Goal: Entertainment & Leisure: Consume media (video, audio)

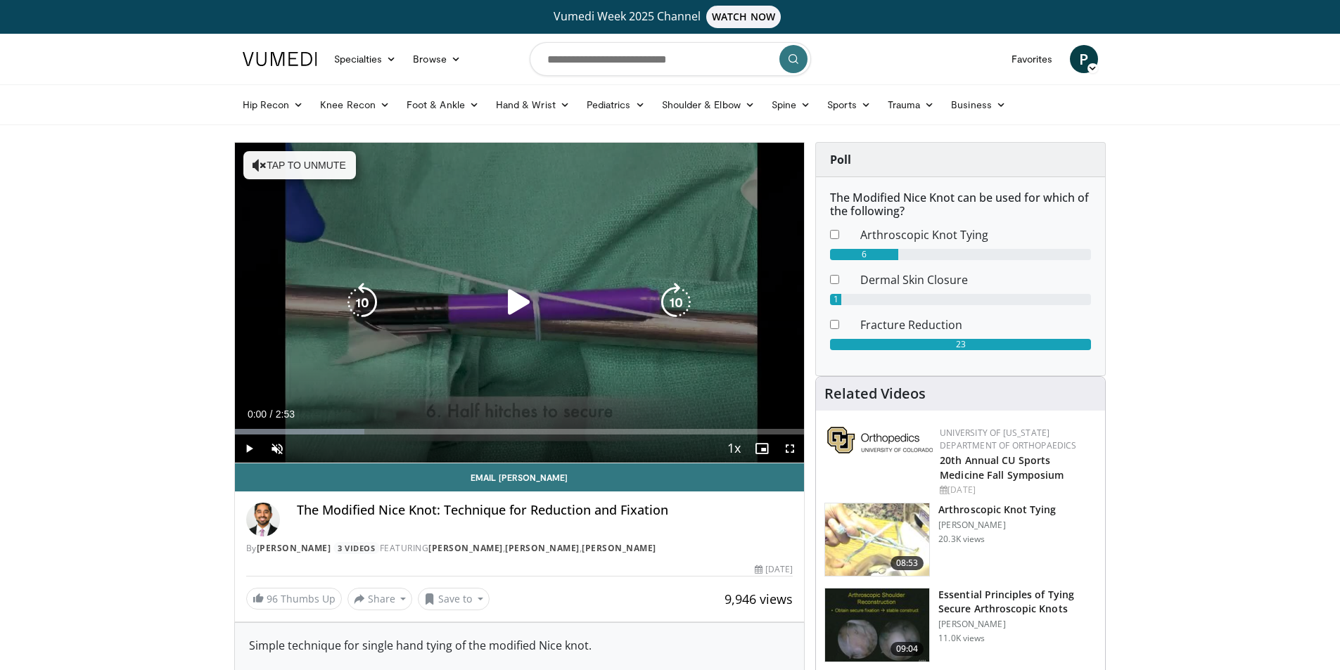
click at [520, 302] on icon "Video Player" at bounding box center [518, 302] width 39 height 39
click at [261, 165] on icon "Video Player" at bounding box center [259, 165] width 14 height 14
drag, startPoint x: 788, startPoint y: 445, endPoint x: 788, endPoint y: 506, distance: 61.2
click at [788, 445] on span "Video Player" at bounding box center [790, 449] width 28 height 28
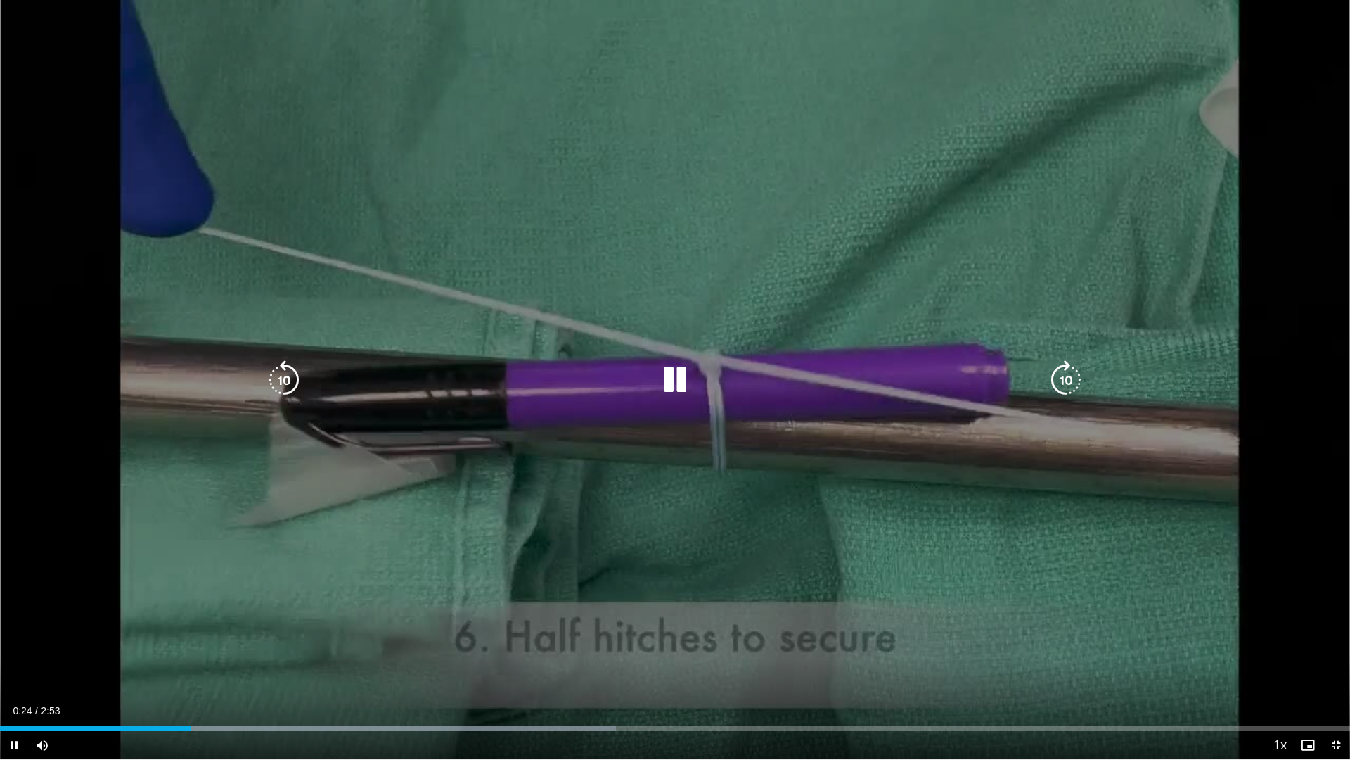
click at [479, 305] on div "10 seconds Tap to unmute" at bounding box center [675, 379] width 1350 height 759
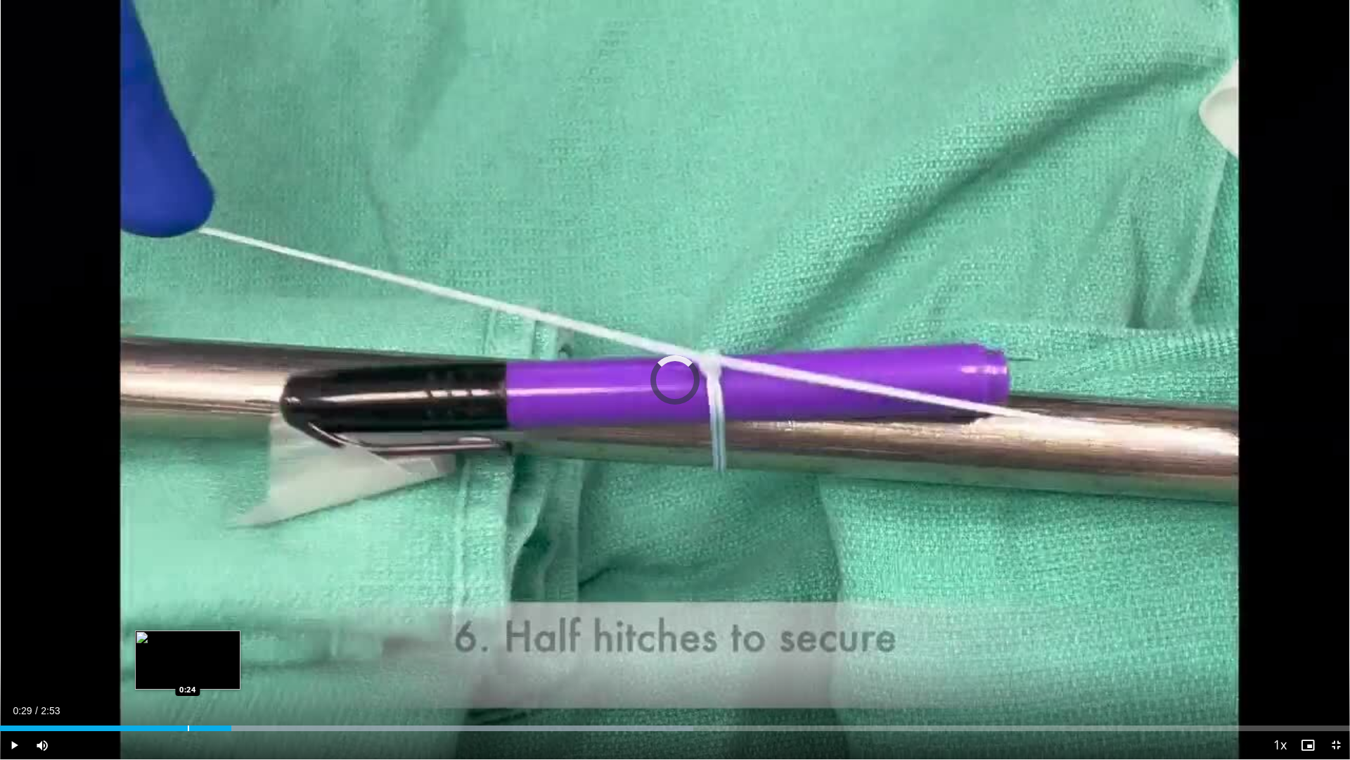
click at [188, 669] on div "Progress Bar" at bounding box center [188, 728] width 1 height 6
click at [180, 669] on div "Current Time 0:28 / Duration 2:53 Pause Skip Backward Skip Forward Mute 100% Lo…" at bounding box center [675, 745] width 1350 height 28
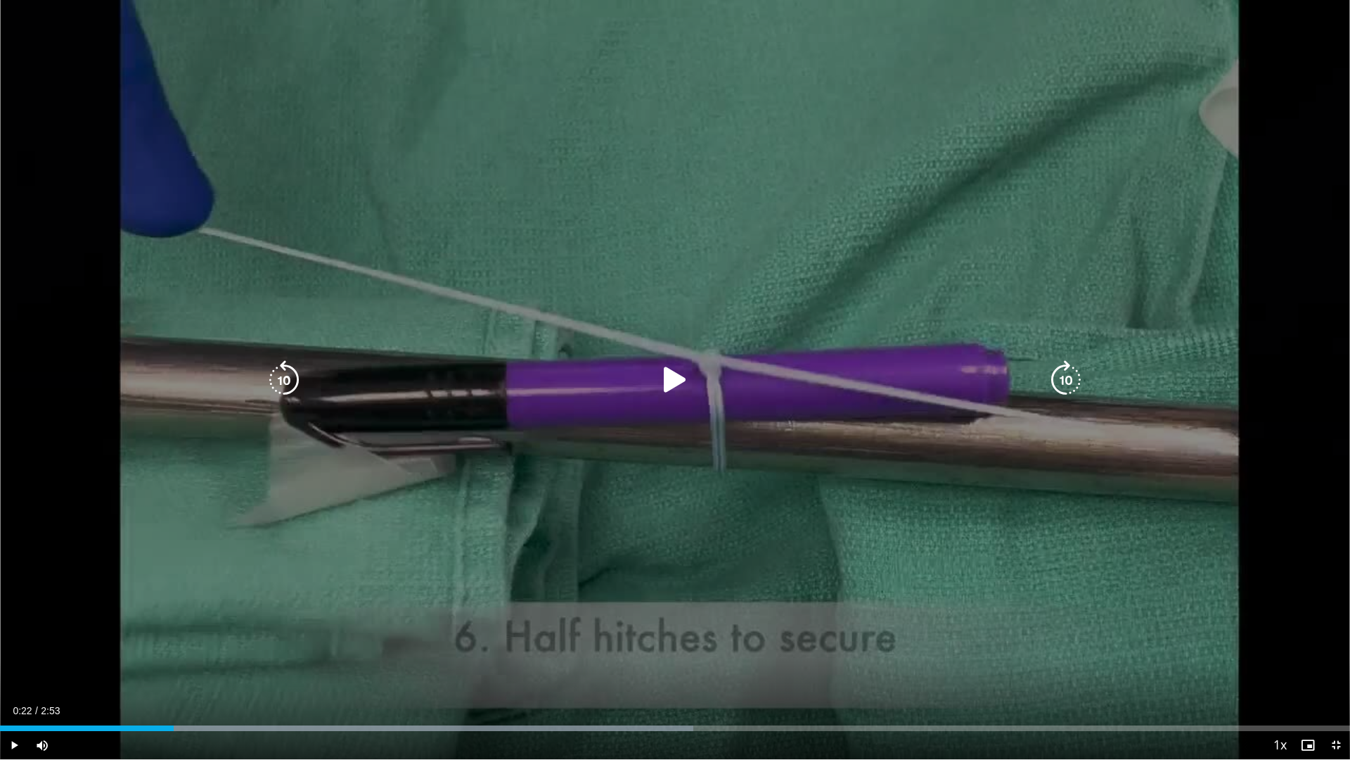
click at [0, 0] on div "Progress Bar" at bounding box center [0, 0] width 0 height 0
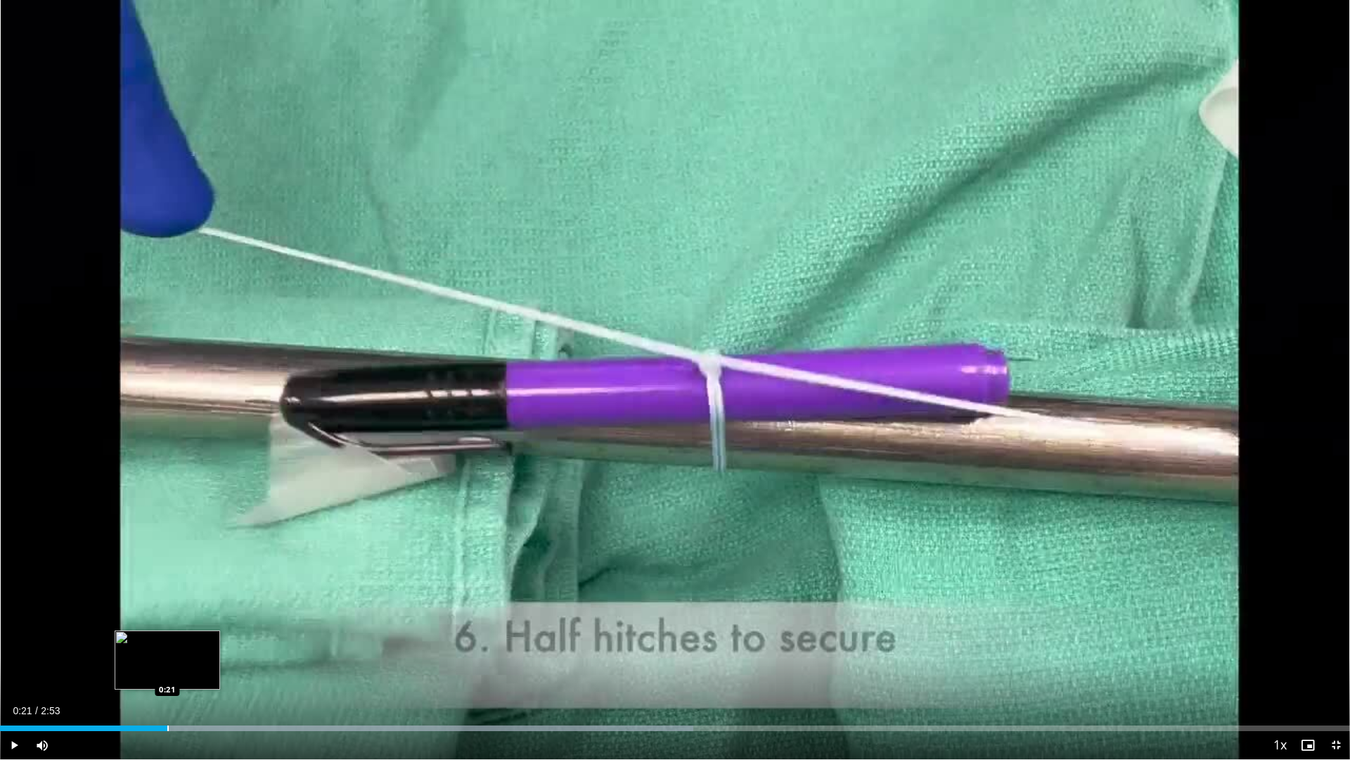
click at [167, 669] on div "Loaded : 51.34% 0:21 0:21" at bounding box center [675, 723] width 1350 height 13
click at [137, 669] on div "0:22" at bounding box center [86, 728] width 172 height 6
click at [123, 669] on div "Loaded : 51.34% 0:18 0:16" at bounding box center [675, 728] width 1350 height 6
click at [108, 669] on div "Progress Bar" at bounding box center [108, 728] width 1 height 6
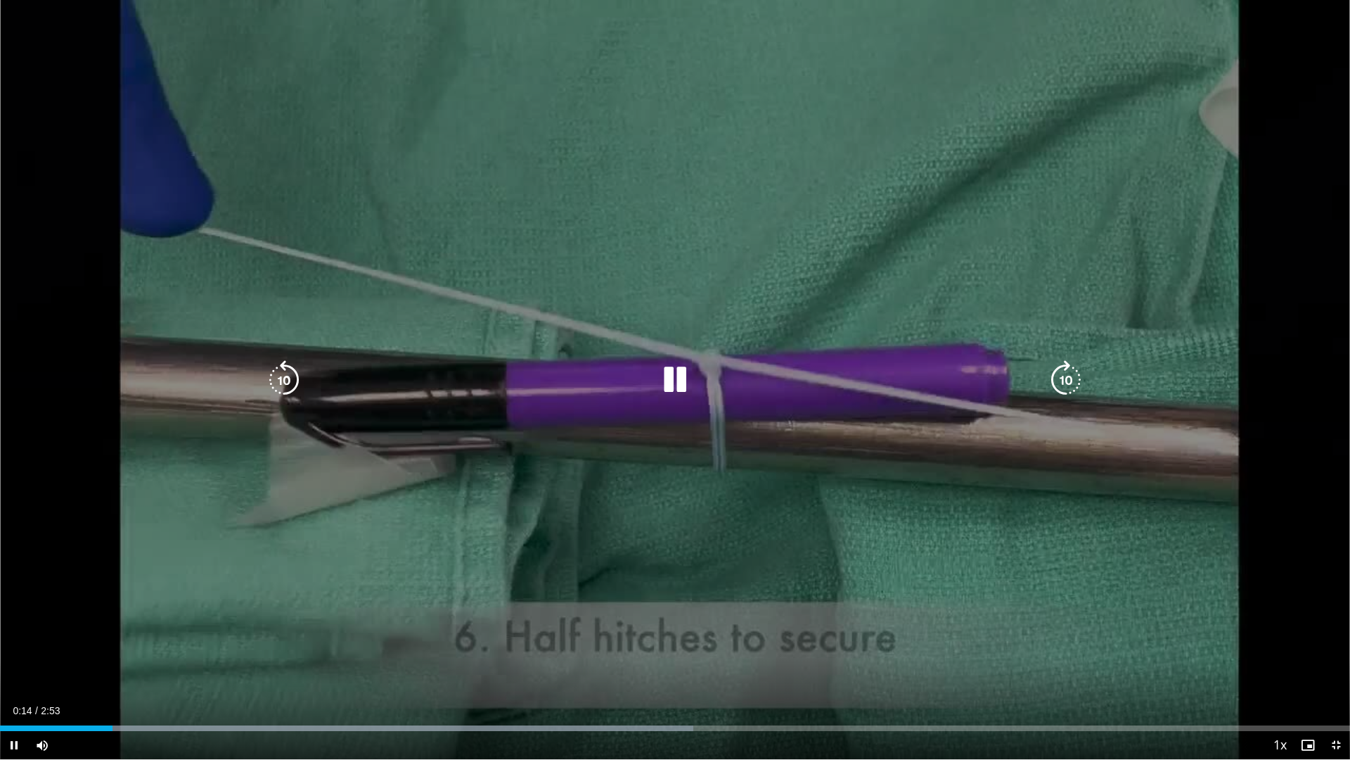
click at [87, 669] on video-js "**********" at bounding box center [675, 380] width 1350 height 760
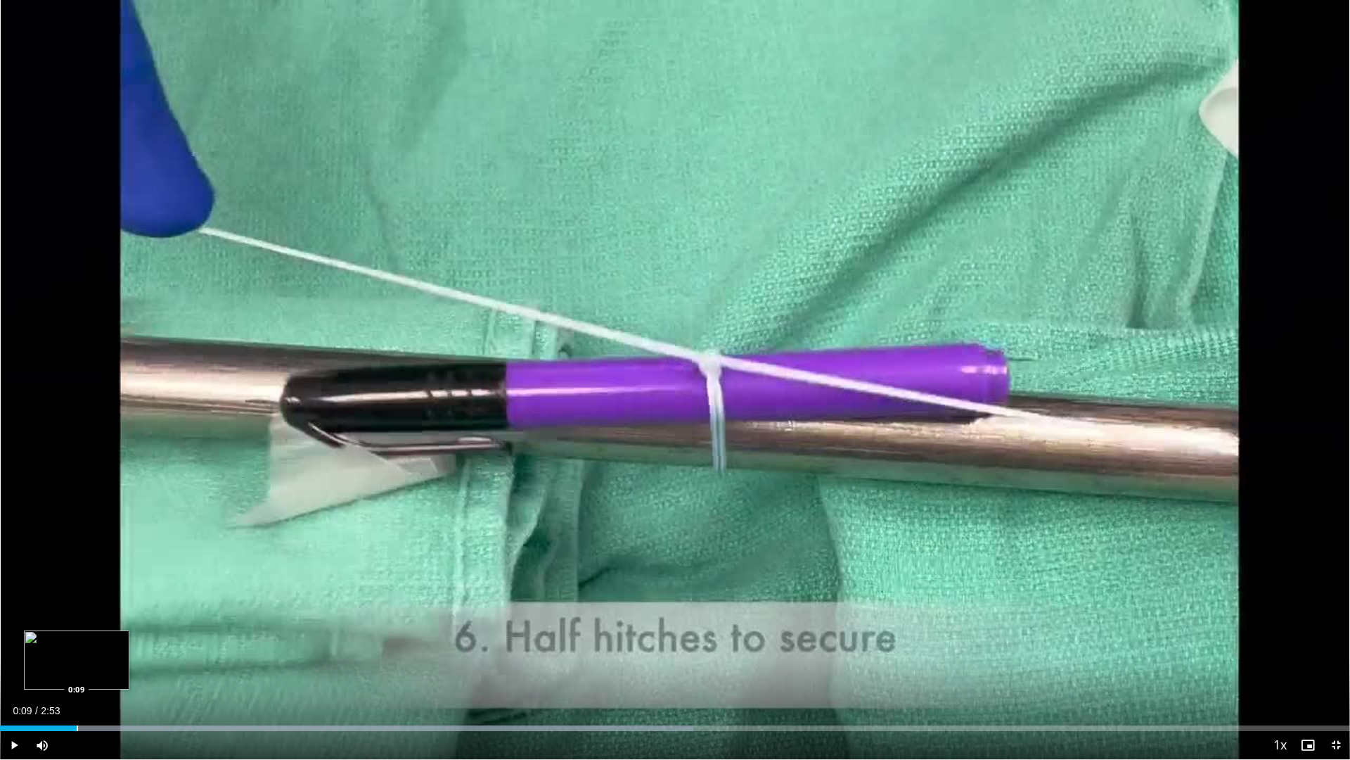
click at [77, 669] on div "Loaded : 51.34% 0:09 0:09" at bounding box center [675, 723] width 1350 height 13
click at [47, 669] on div "Loaded : 51.34% 0:10 0:06" at bounding box center [675, 723] width 1350 height 13
click at [1335, 669] on span "Video Player" at bounding box center [1336, 745] width 28 height 28
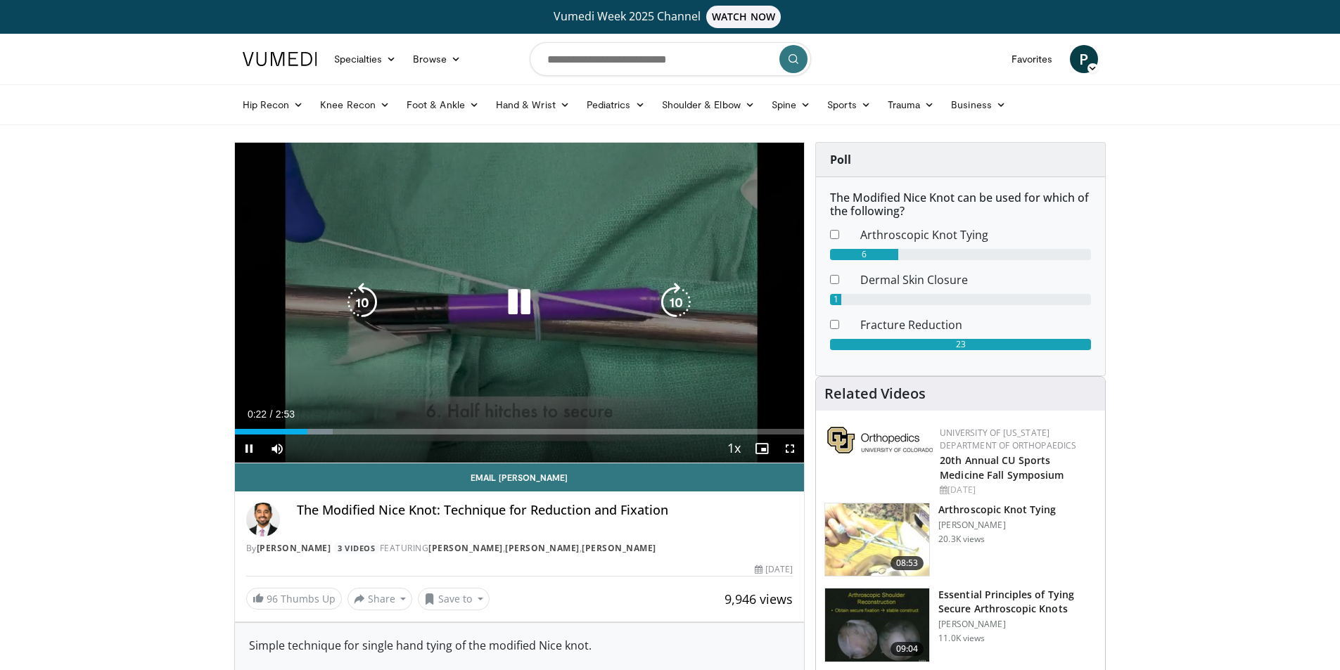
click at [512, 297] on icon "Video Player" at bounding box center [518, 302] width 39 height 39
click at [250, 451] on span "Video Player" at bounding box center [249, 449] width 28 height 28
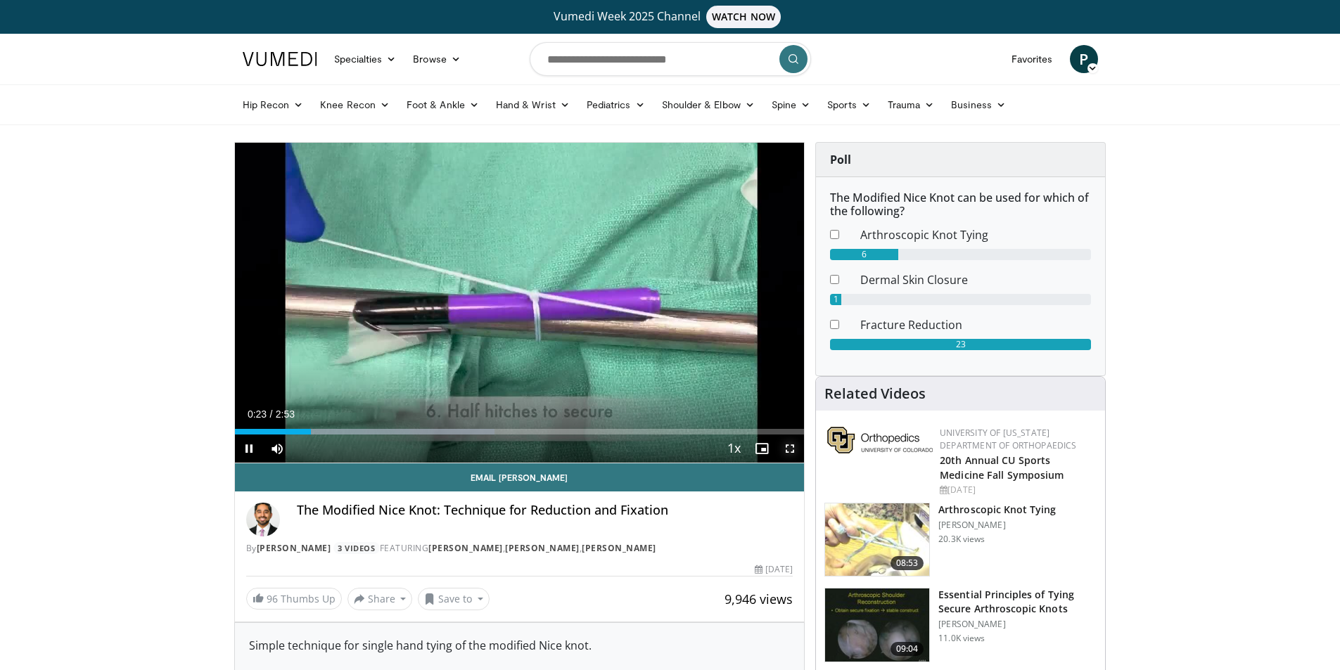
click at [787, 447] on span "Video Player" at bounding box center [790, 449] width 28 height 28
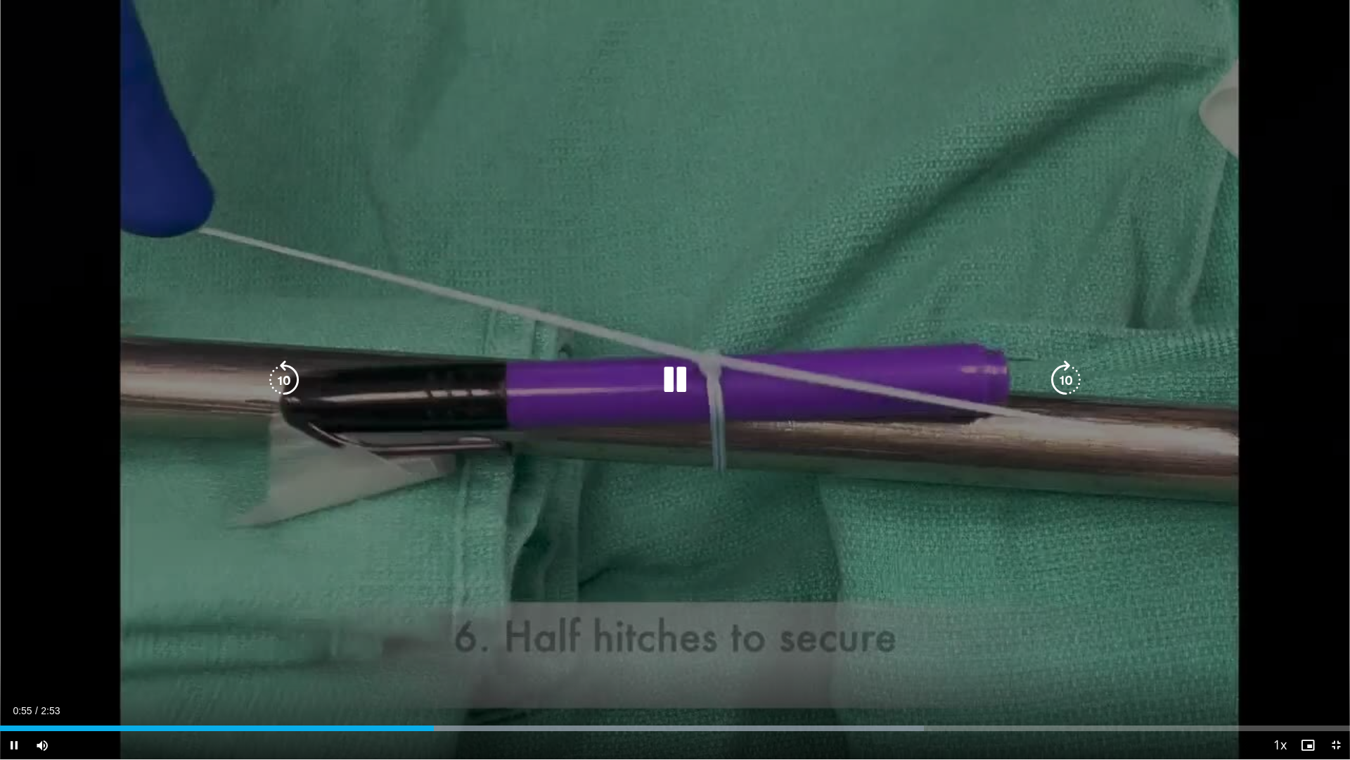
click at [731, 309] on div "10 seconds Tap to unmute" at bounding box center [675, 379] width 1350 height 759
click at [679, 384] on icon "Video Player" at bounding box center [674, 379] width 39 height 39
click at [677, 549] on div "10 seconds Tap to unmute" at bounding box center [675, 379] width 1350 height 759
click at [677, 387] on icon "Video Player" at bounding box center [674, 379] width 39 height 39
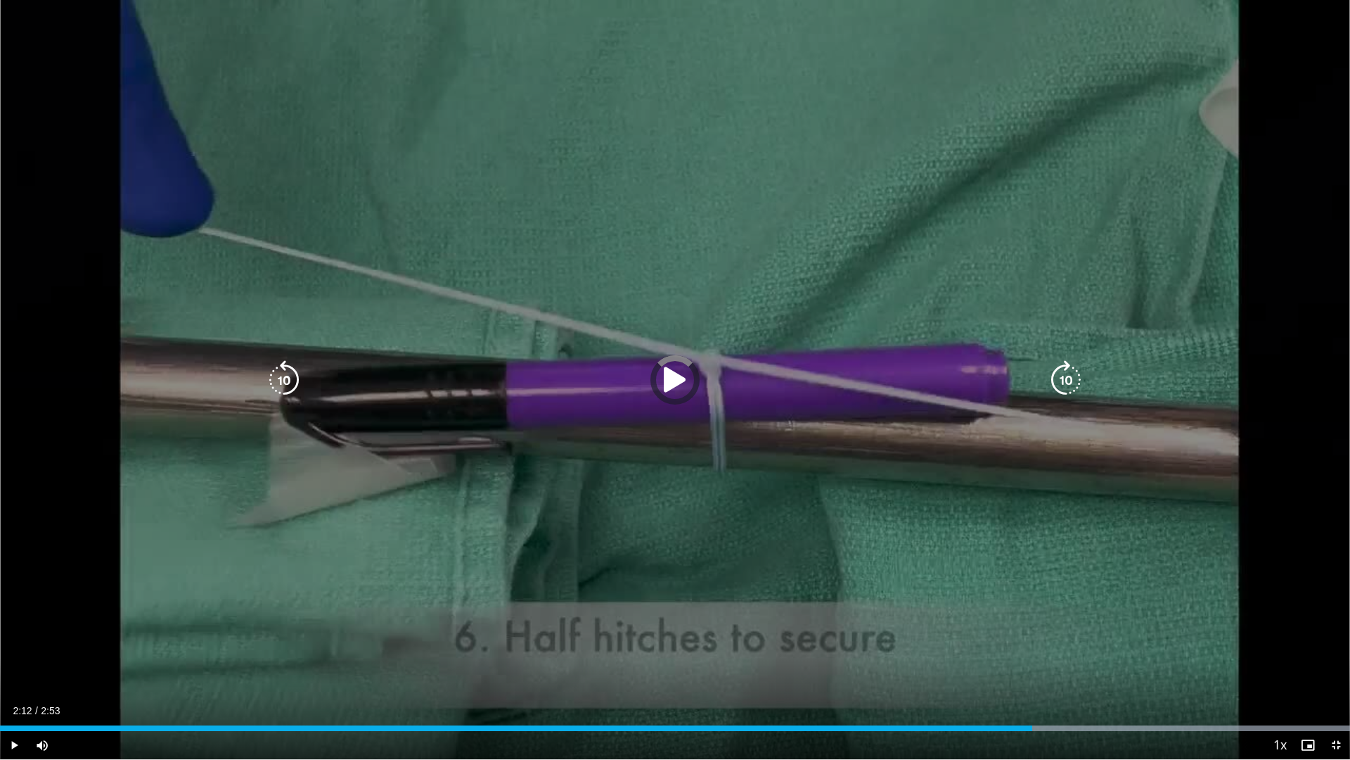
click at [975, 669] on div "Current Time 2:12 / Duration 2:53 Play Skip Backward Skip Forward Mute 100% Loa…" at bounding box center [675, 745] width 1350 height 28
click at [770, 515] on div "10 seconds Tap to unmute" at bounding box center [675, 379] width 1350 height 759
click at [671, 383] on icon "Video Player" at bounding box center [674, 379] width 39 height 39
click at [1077, 621] on div "10 seconds Tap to unmute" at bounding box center [675, 379] width 1350 height 759
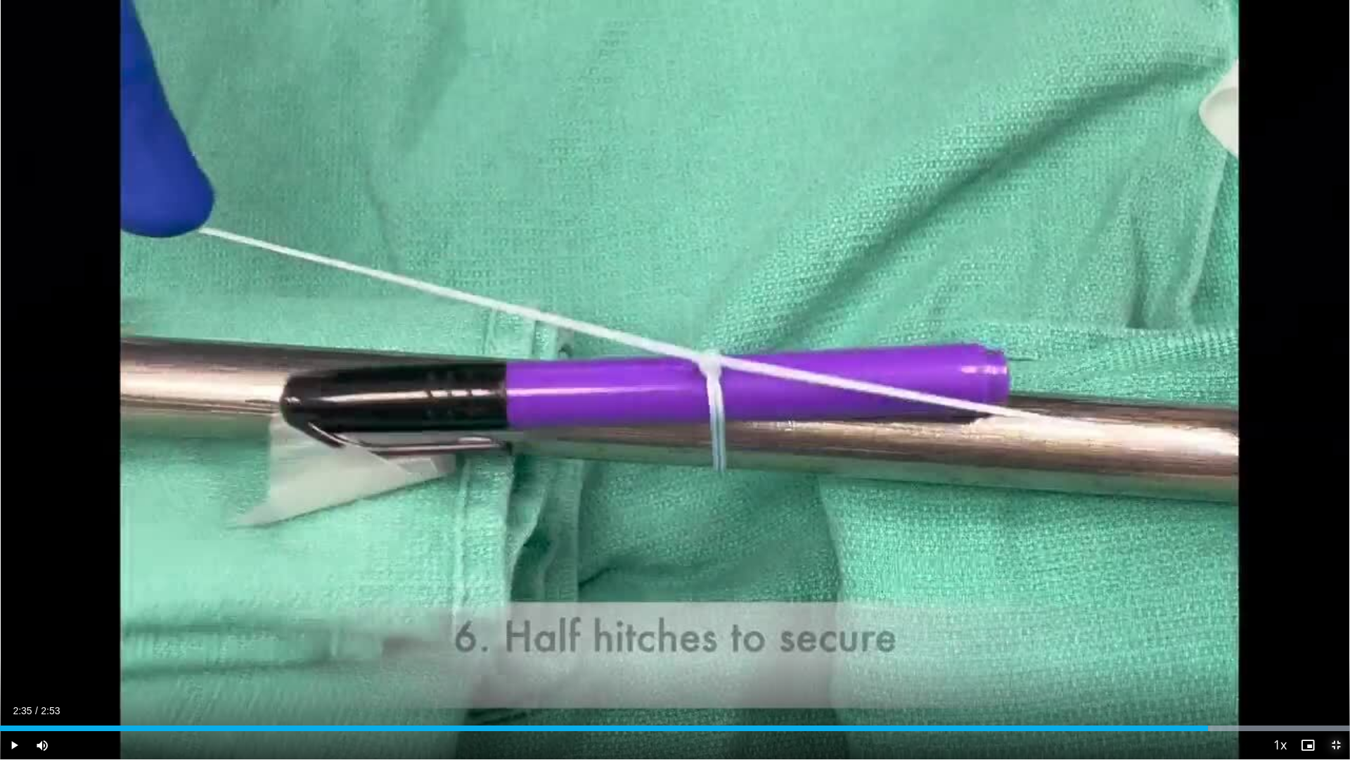
click at [1339, 669] on span "Video Player" at bounding box center [1336, 745] width 28 height 28
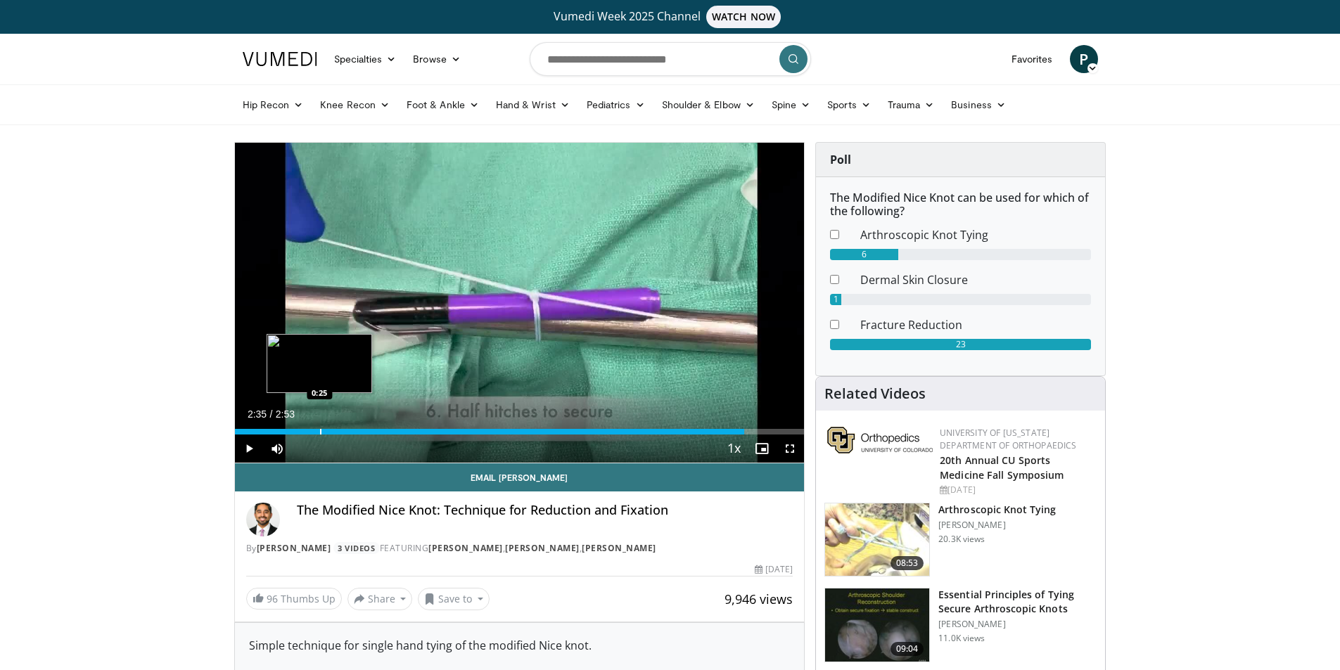
click at [320, 431] on div "Progress Bar" at bounding box center [320, 432] width 1 height 6
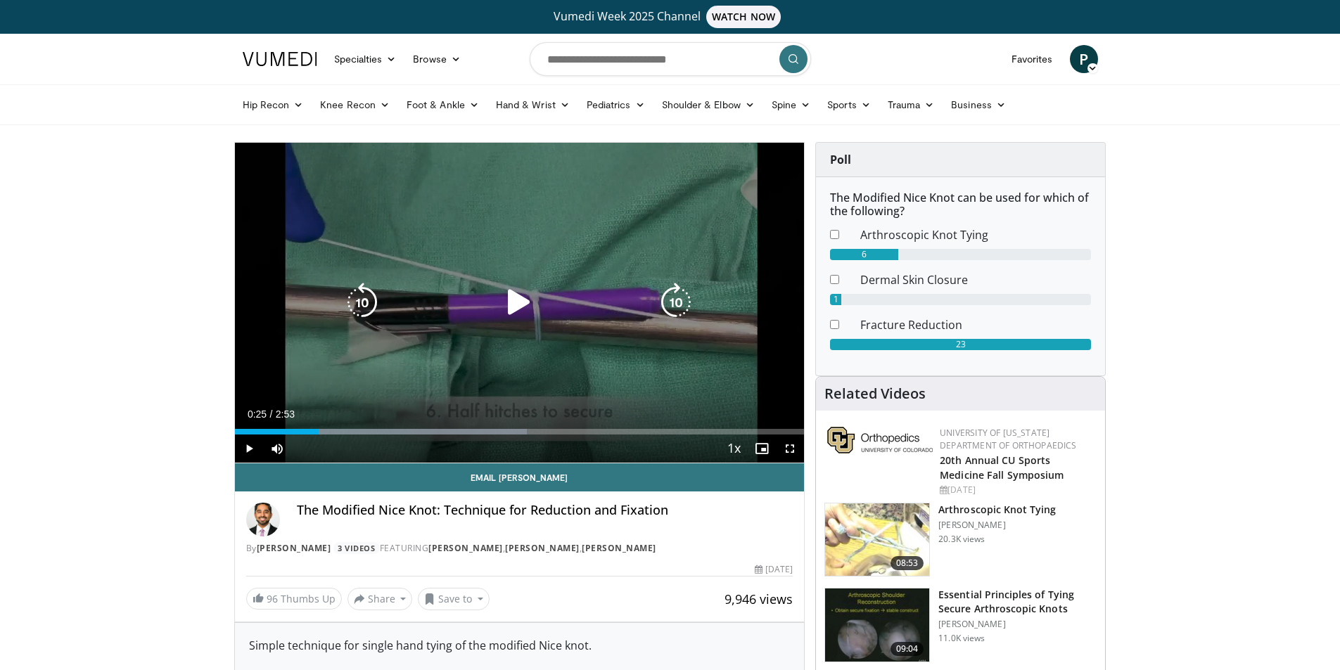
click at [515, 305] on icon "Video Player" at bounding box center [518, 302] width 39 height 39
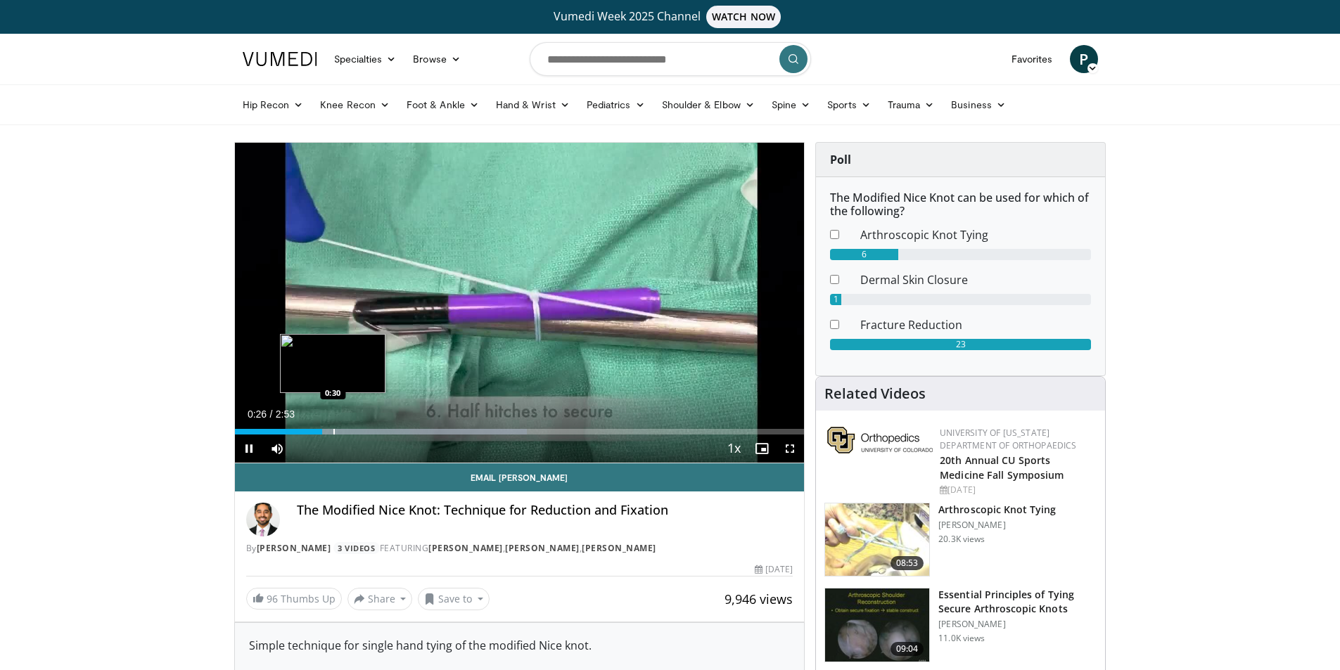
click at [333, 432] on div "Progress Bar" at bounding box center [333, 432] width 1 height 6
click at [364, 435] on div "Current Time 0:30 / Duration 2:53 Pause Skip Backward Skip Forward Mute 44% Loa…" at bounding box center [520, 449] width 570 height 28
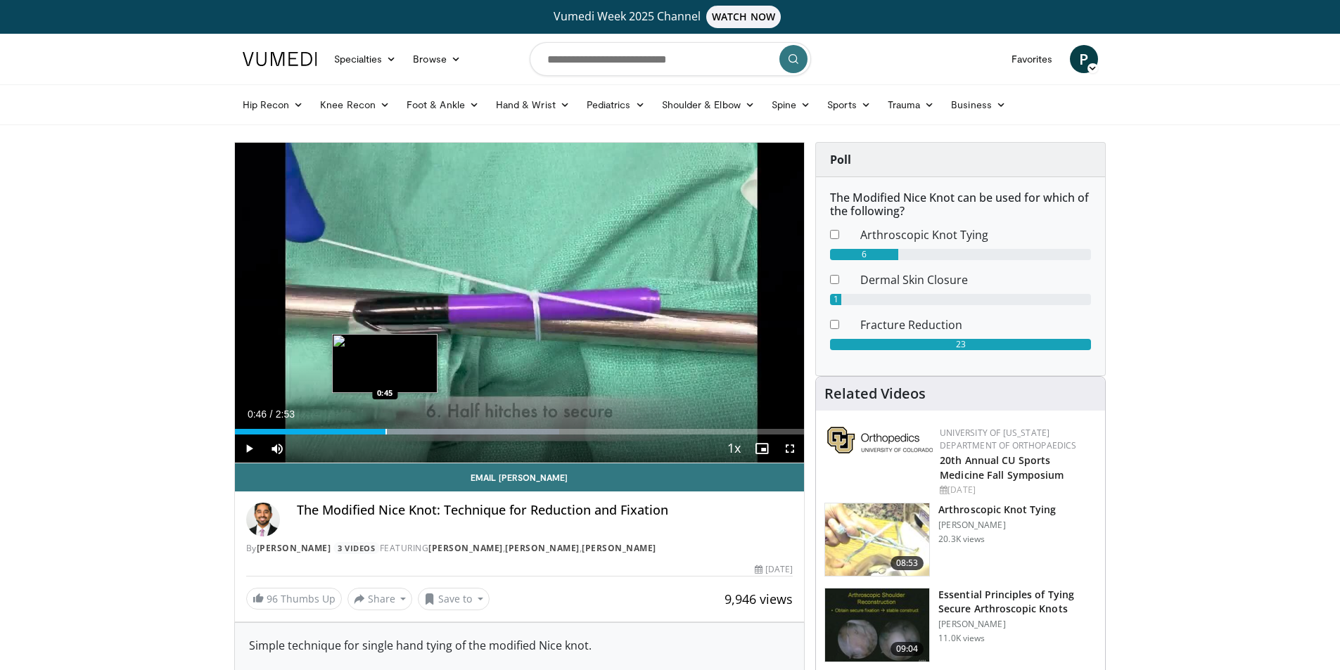
click at [385, 432] on div "Progress Bar" at bounding box center [385, 432] width 1 height 6
click at [413, 430] on div "Progress Bar" at bounding box center [412, 432] width 1 height 6
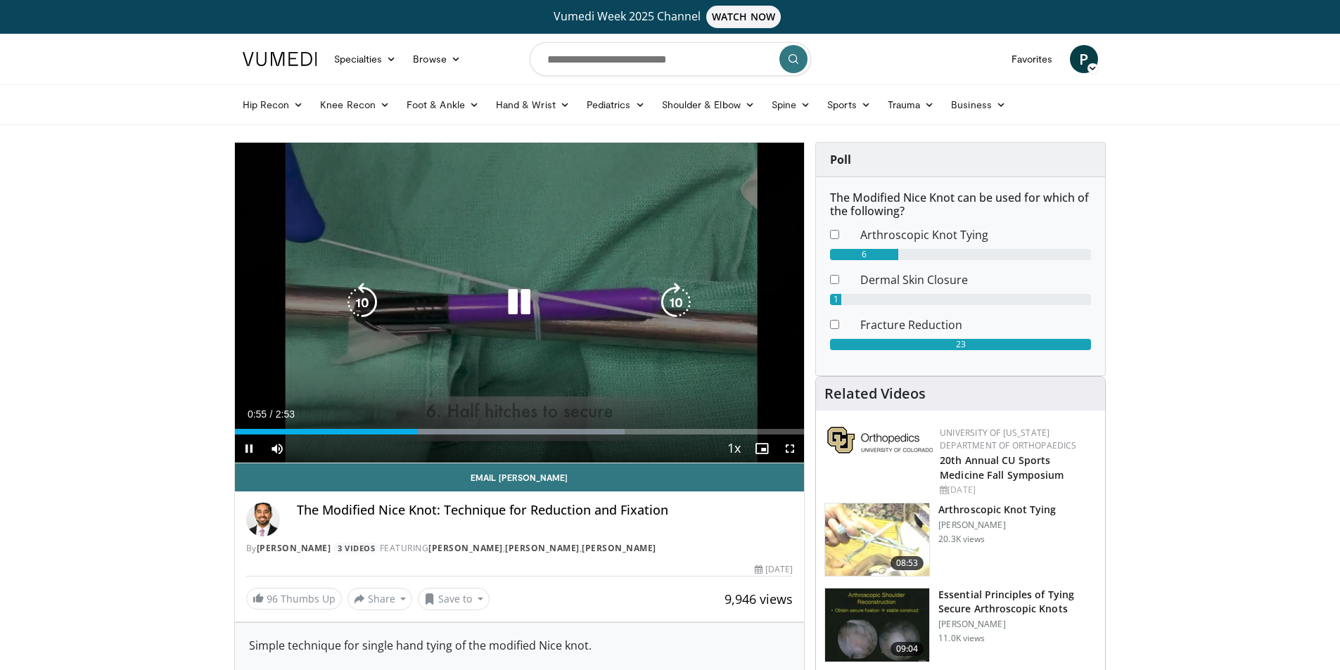
click at [582, 274] on div "10 seconds Tap to unmute" at bounding box center [520, 303] width 570 height 320
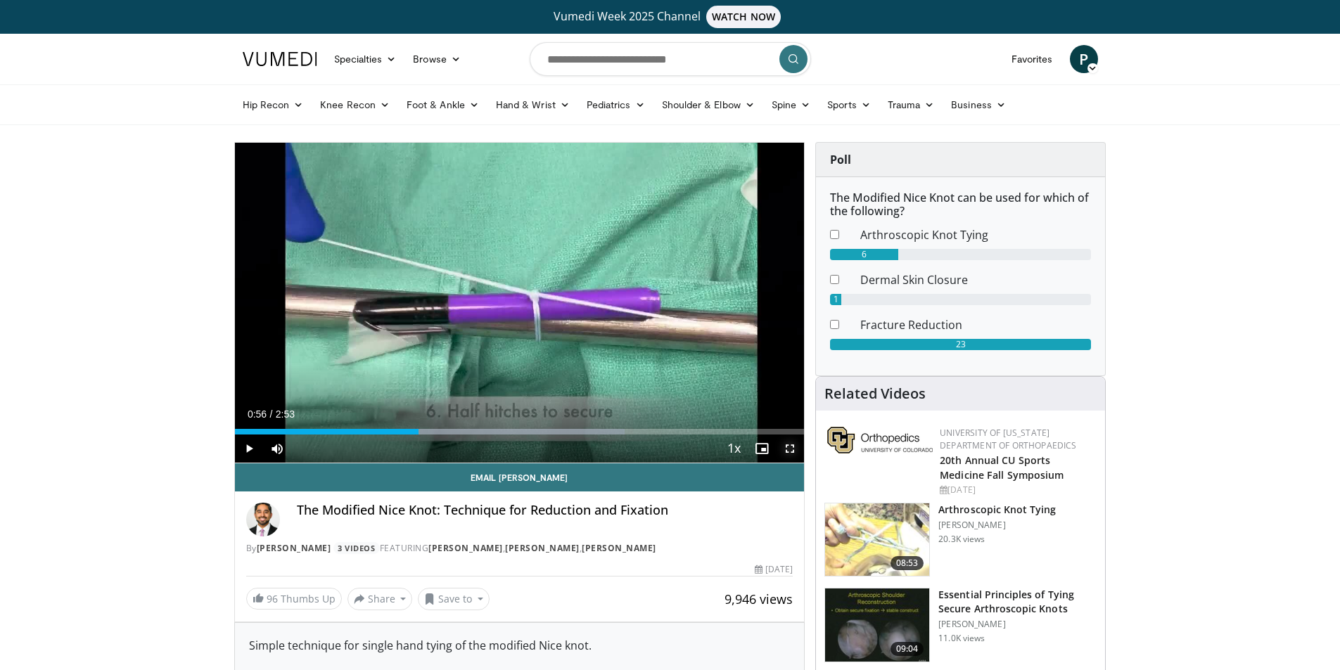
click at [791, 452] on span "Video Player" at bounding box center [790, 449] width 28 height 28
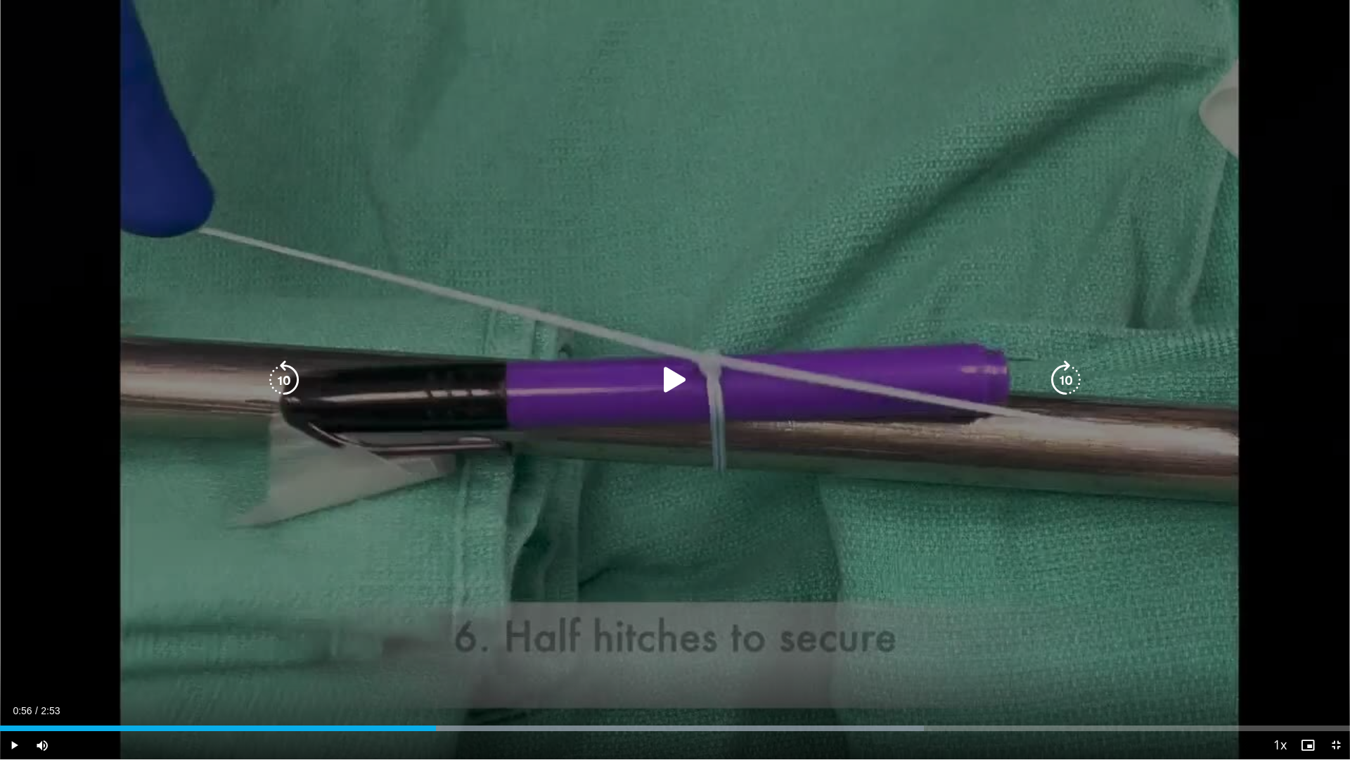
click at [674, 380] on icon "Video Player" at bounding box center [674, 379] width 39 height 39
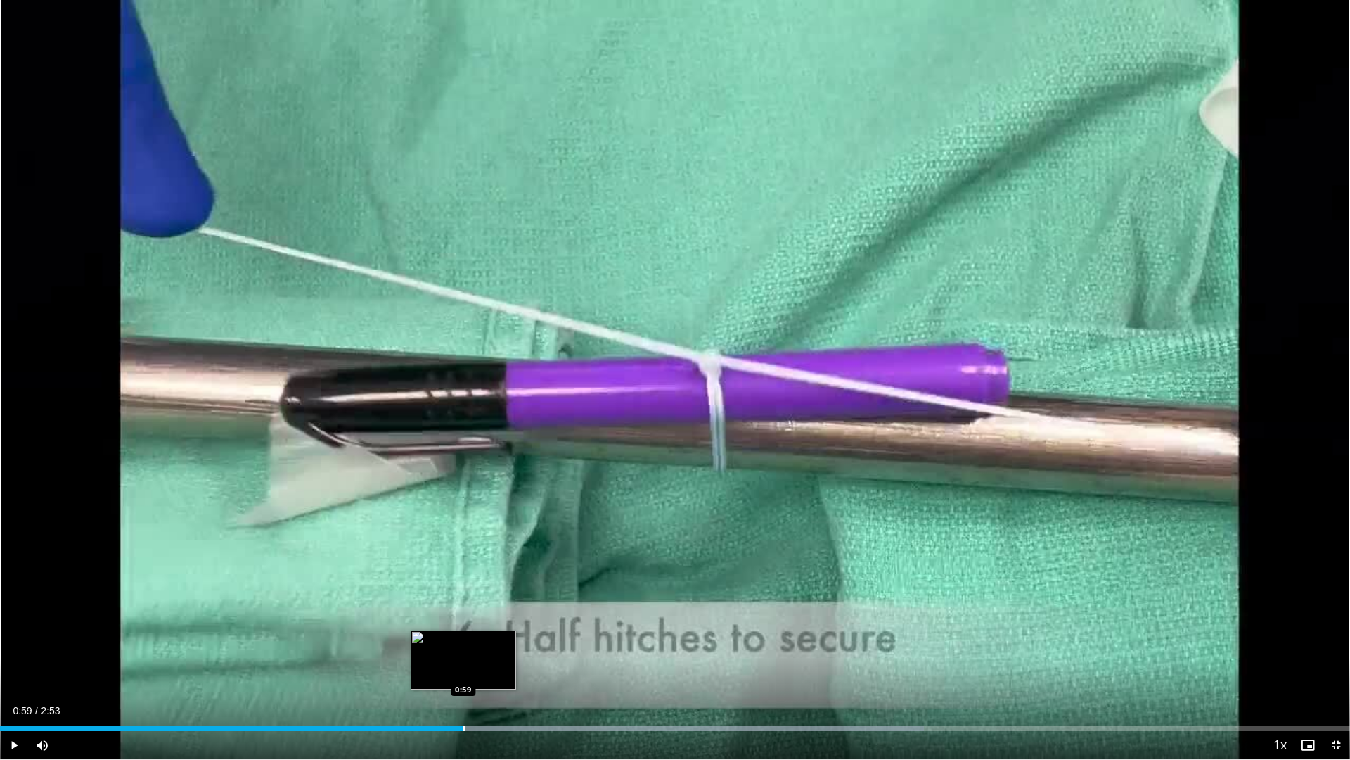
click at [463, 669] on div "Progress Bar" at bounding box center [463, 728] width 1 height 6
click at [490, 669] on div "Progress Bar" at bounding box center [489, 728] width 1 height 6
click at [530, 669] on div "Current Time 1:12 / Duration 2:53 Pause Skip Backward Skip Forward Mute 44% Loa…" at bounding box center [675, 745] width 1350 height 28
click at [523, 669] on div "Progress Bar" at bounding box center [523, 728] width 1 height 6
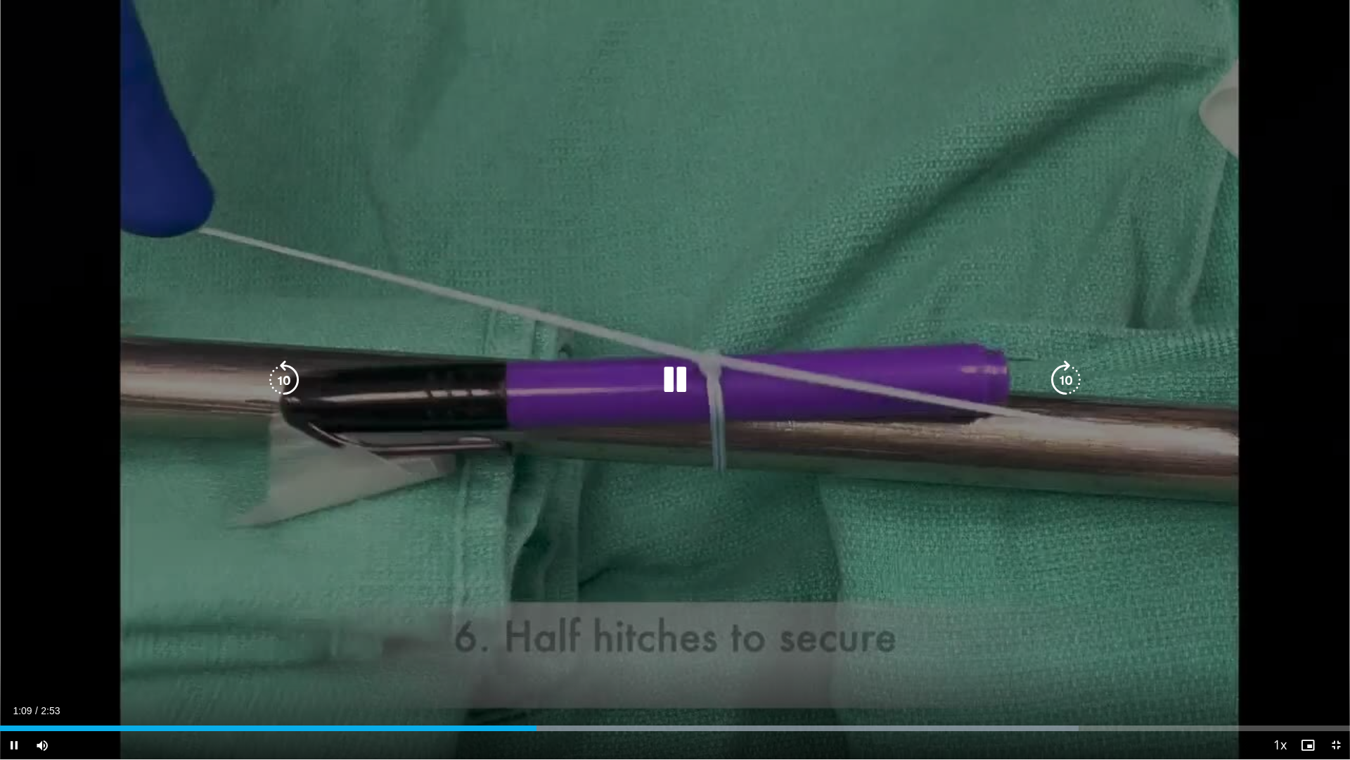
click at [603, 478] on div "10 seconds Tap to unmute" at bounding box center [675, 379] width 1350 height 759
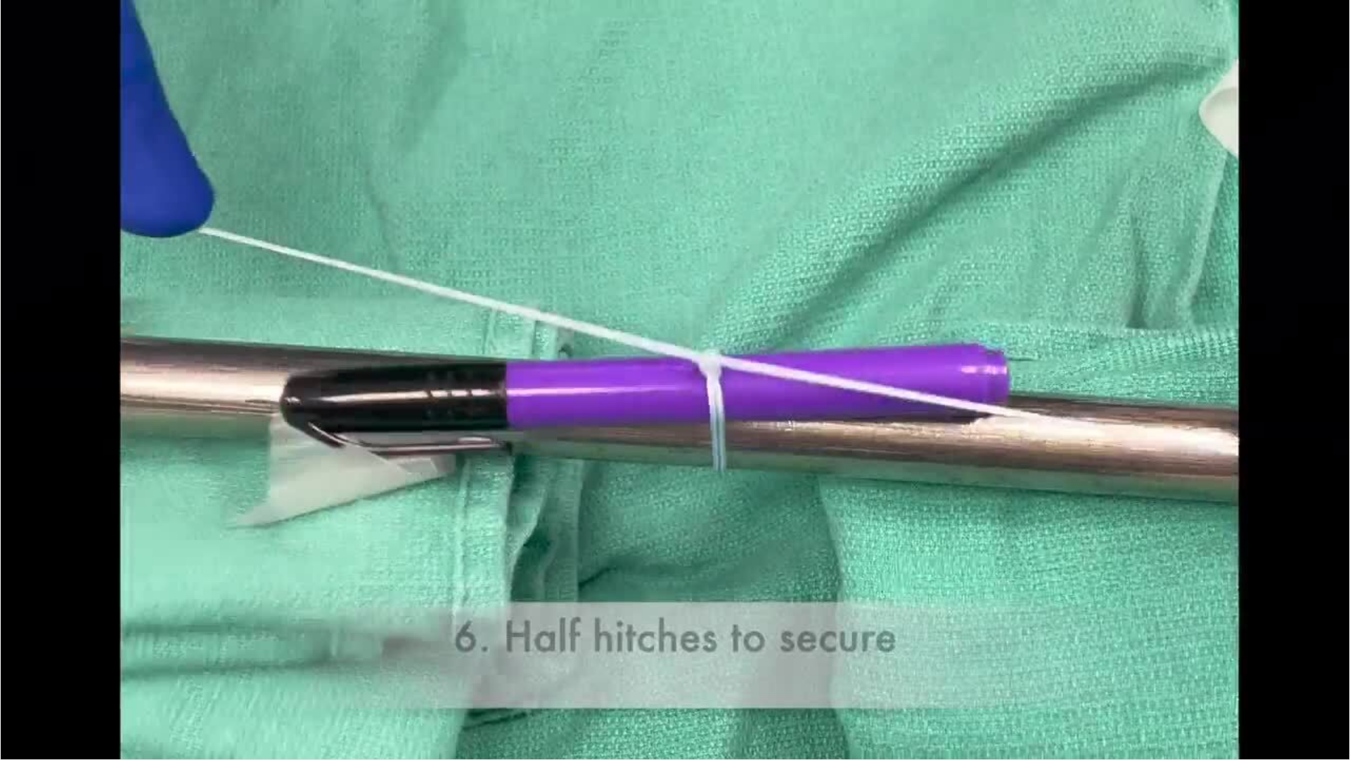
click at [603, 478] on div "10 seconds Tap to unmute" at bounding box center [675, 379] width 1350 height 759
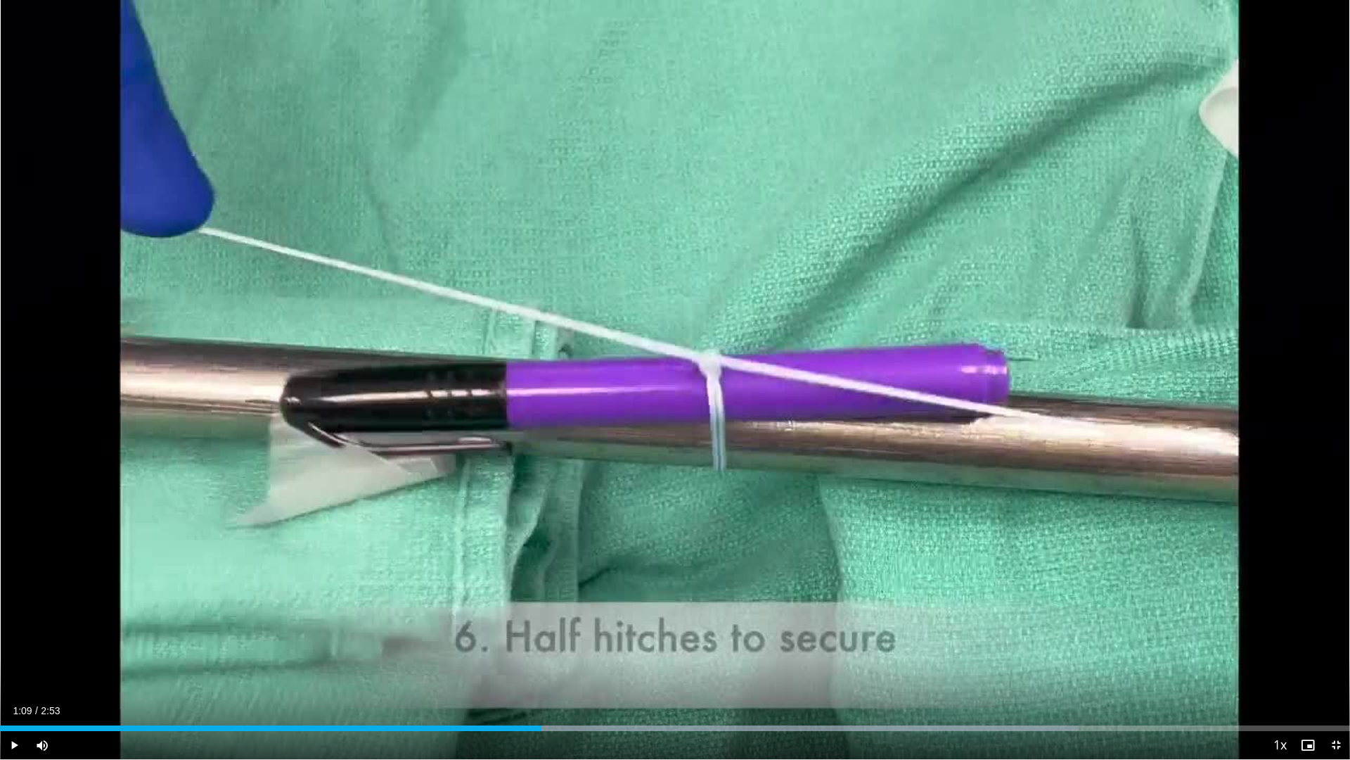
click at [603, 478] on div "10 seconds Tap to unmute" at bounding box center [675, 379] width 1350 height 759
click at [492, 669] on div "Loaded : 79.88% 1:03 1:03" at bounding box center [675, 723] width 1350 height 13
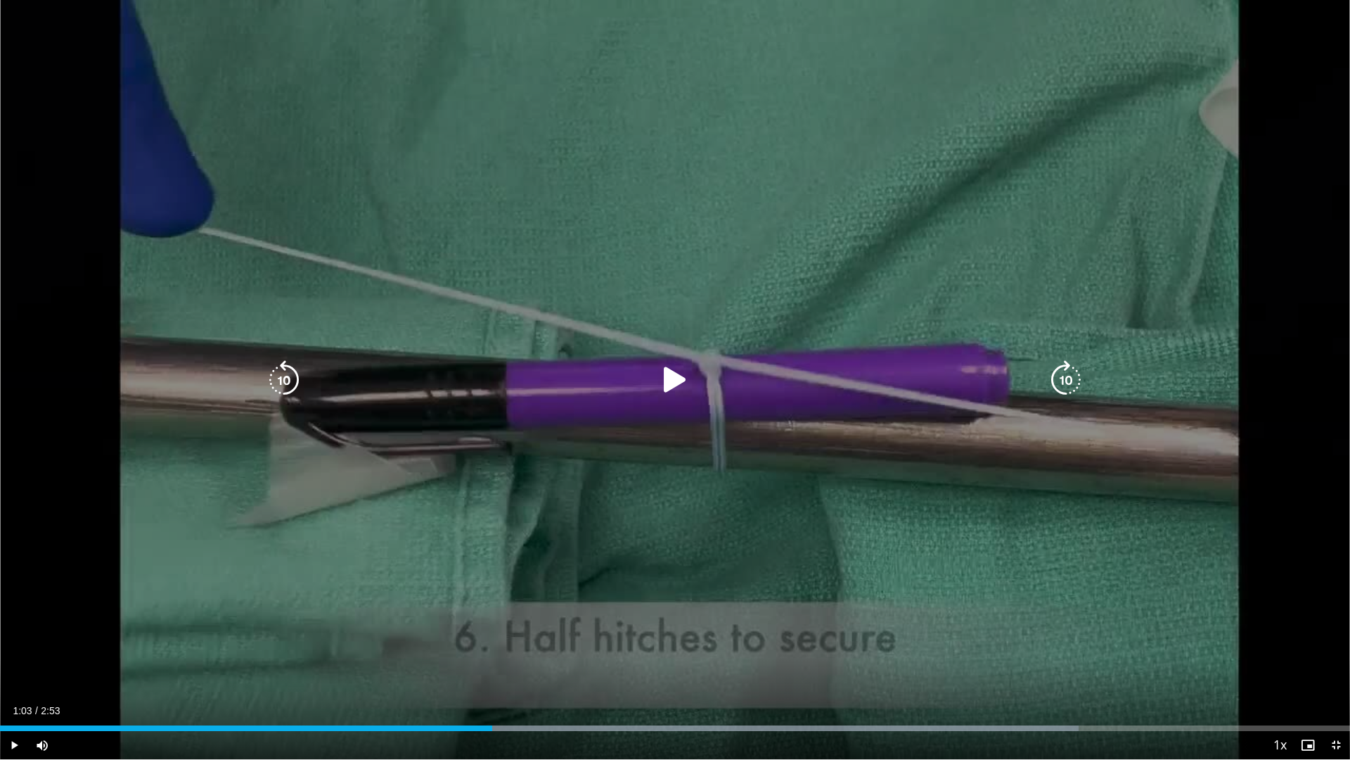
click at [554, 585] on div "10 seconds Tap to unmute" at bounding box center [675, 379] width 1350 height 759
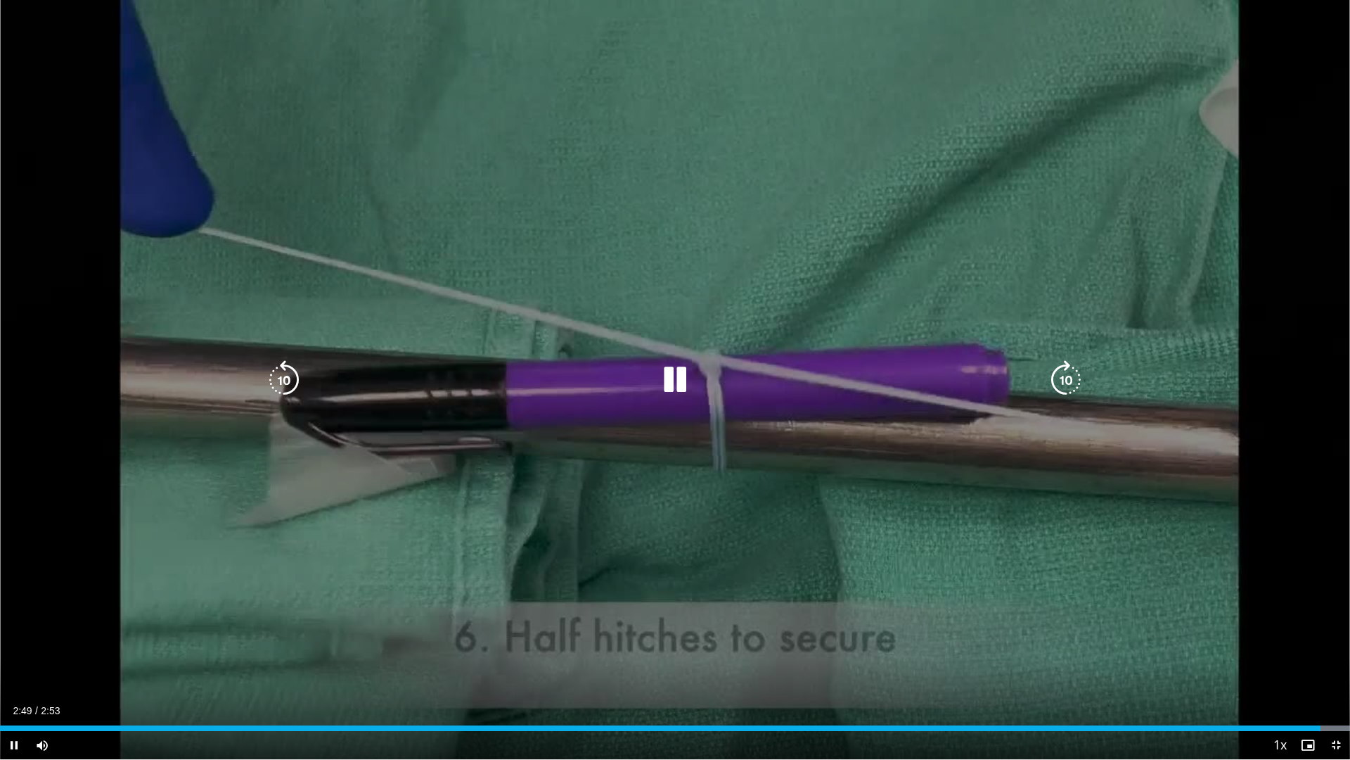
click at [793, 380] on div "Video Player" at bounding box center [675, 380] width 810 height 28
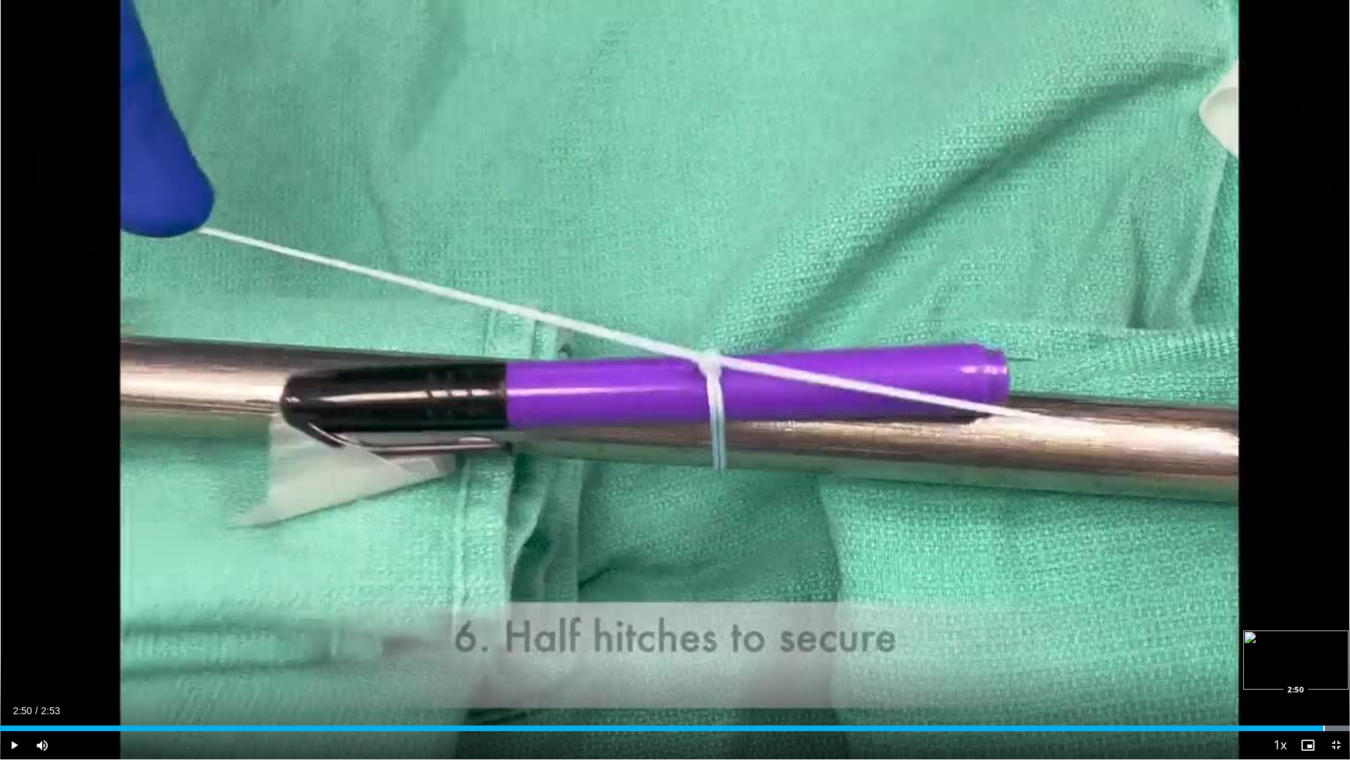
click at [1324, 669] on div "Progress Bar" at bounding box center [1324, 728] width 1 height 6
click at [1319, 669] on div "Progress Bar" at bounding box center [1319, 728] width 1 height 6
click at [1329, 669] on div "Progress Bar" at bounding box center [1328, 728] width 1 height 6
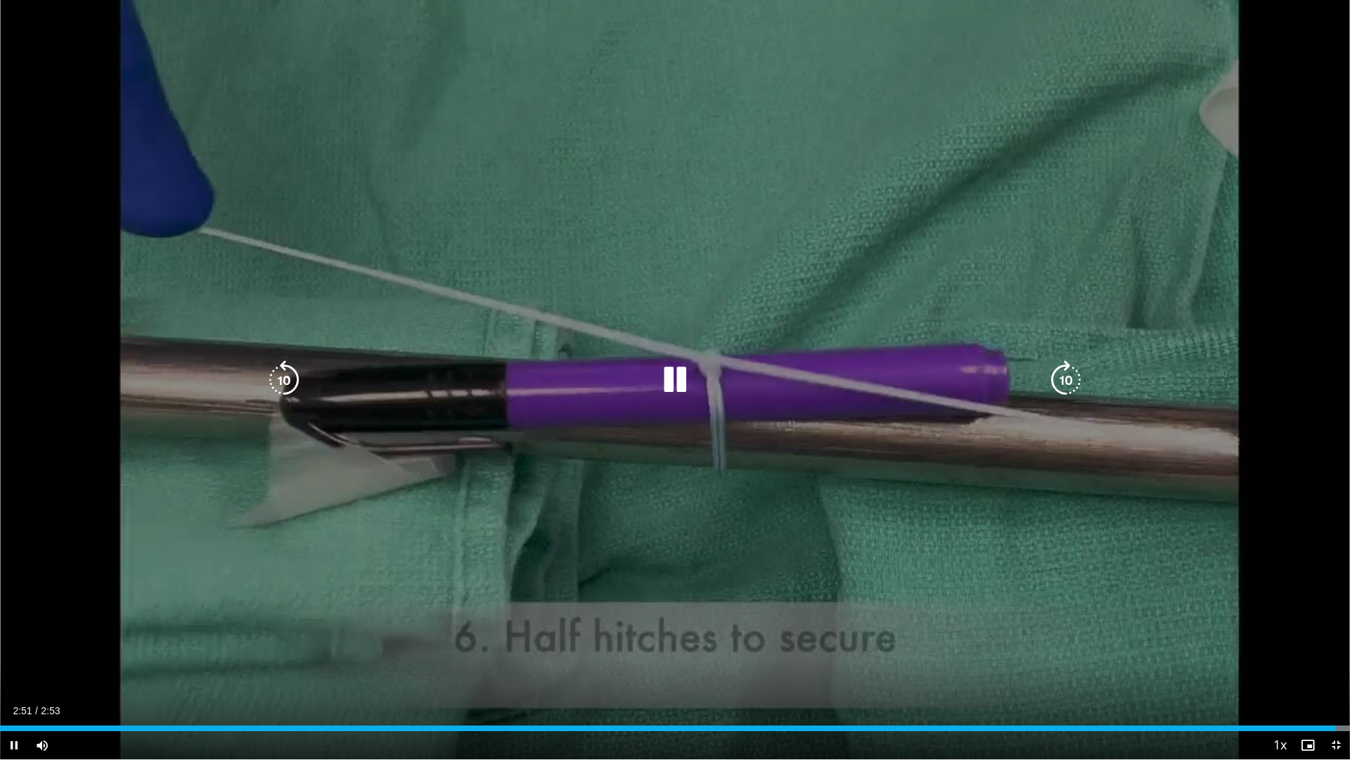
click at [819, 402] on div "10 seconds Tap to unmute" at bounding box center [675, 379] width 1350 height 759
click at [665, 375] on icon "Video Player" at bounding box center [674, 379] width 39 height 39
click at [665, 375] on button "Video Player" at bounding box center [675, 380] width 28 height 28
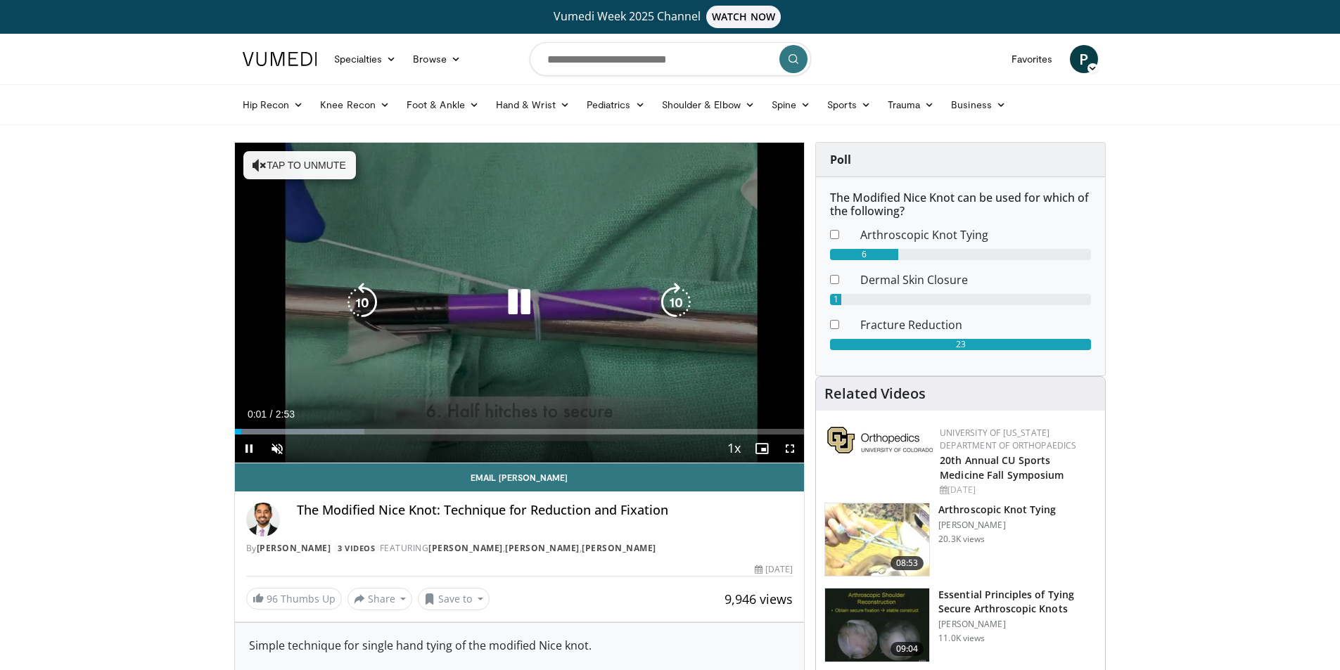
click at [528, 309] on icon "Video Player" at bounding box center [518, 302] width 39 height 39
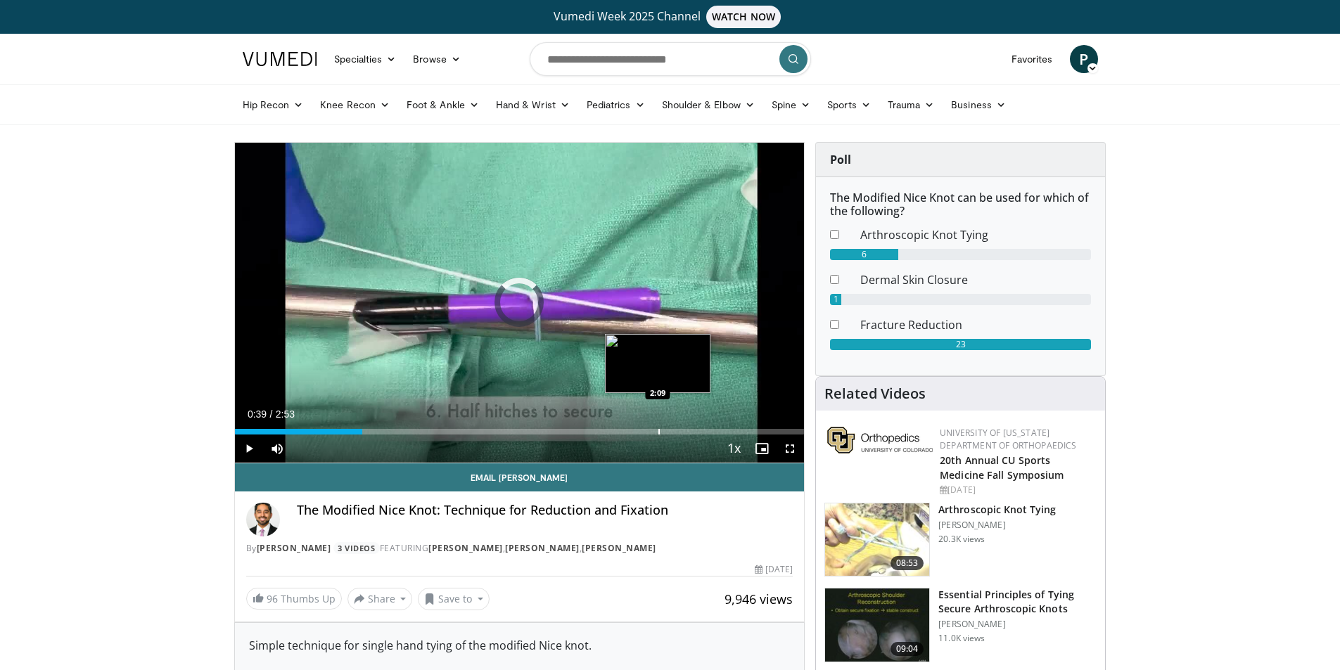
drag, startPoint x: 241, startPoint y: 432, endPoint x: 658, endPoint y: 427, distance: 417.1
click at [658, 427] on div "Loaded : 0.00% 2:08 2:09" at bounding box center [520, 427] width 570 height 13
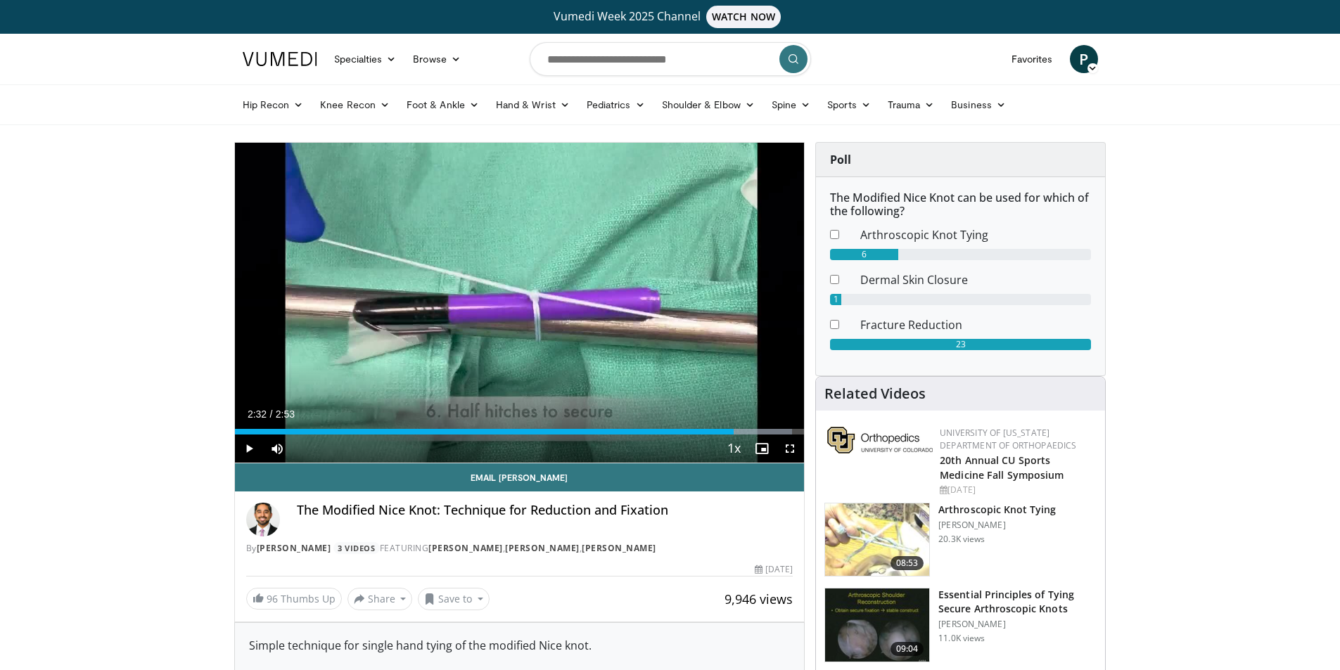
drag, startPoint x: 656, startPoint y: 433, endPoint x: 733, endPoint y: 435, distance: 77.4
click at [733, 435] on div "Current Time 2:32 / Duration 2:53 Play Skip Backward Skip Forward Mute 93% Load…" at bounding box center [520, 449] width 570 height 28
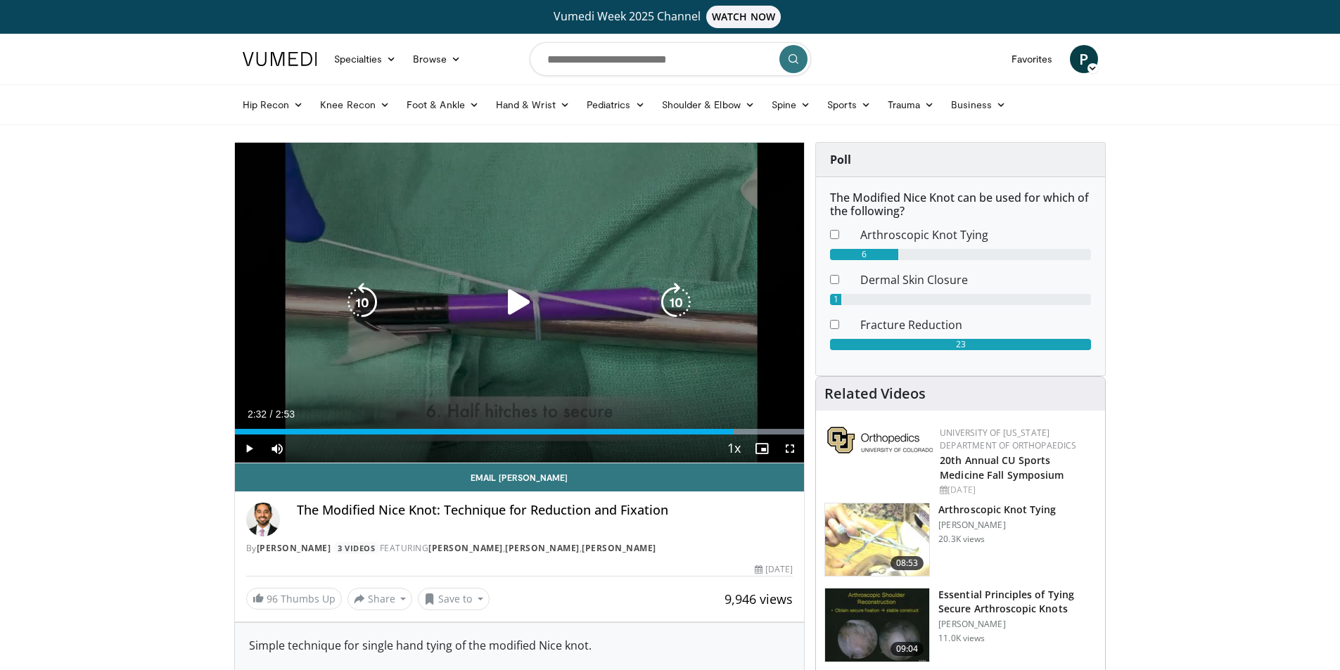
click at [514, 300] on icon "Video Player" at bounding box center [518, 302] width 39 height 39
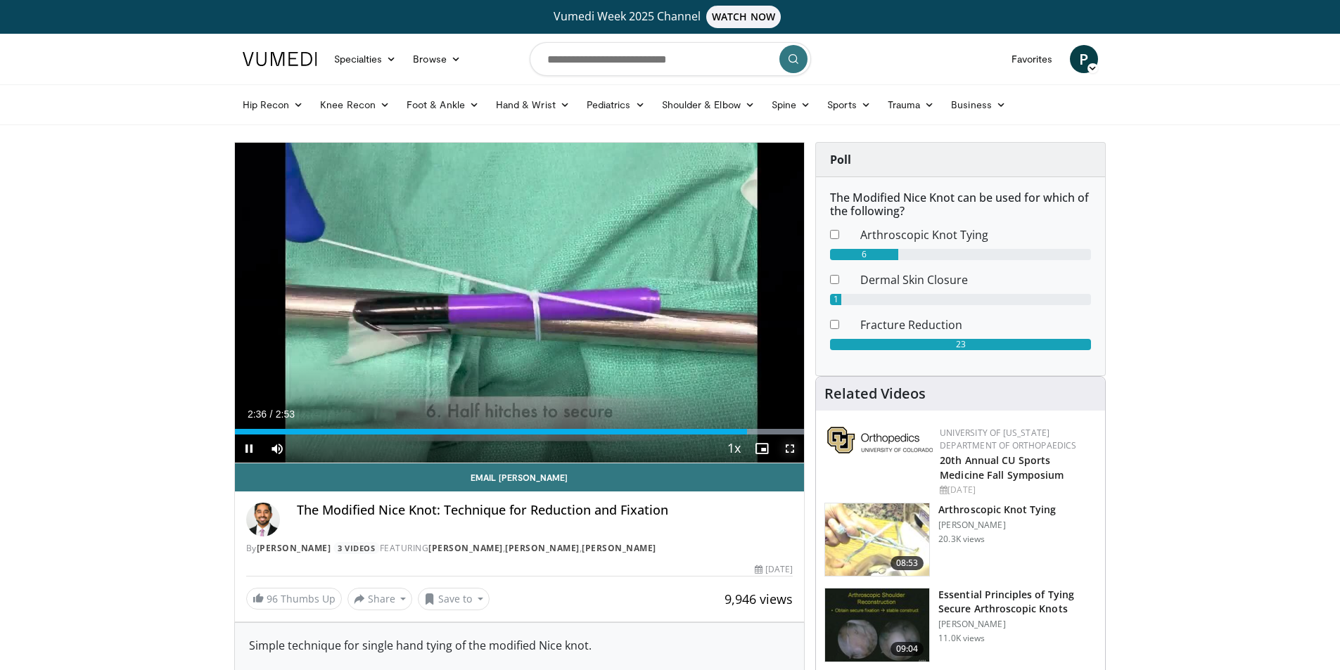
click at [797, 449] on span "Video Player" at bounding box center [790, 449] width 28 height 28
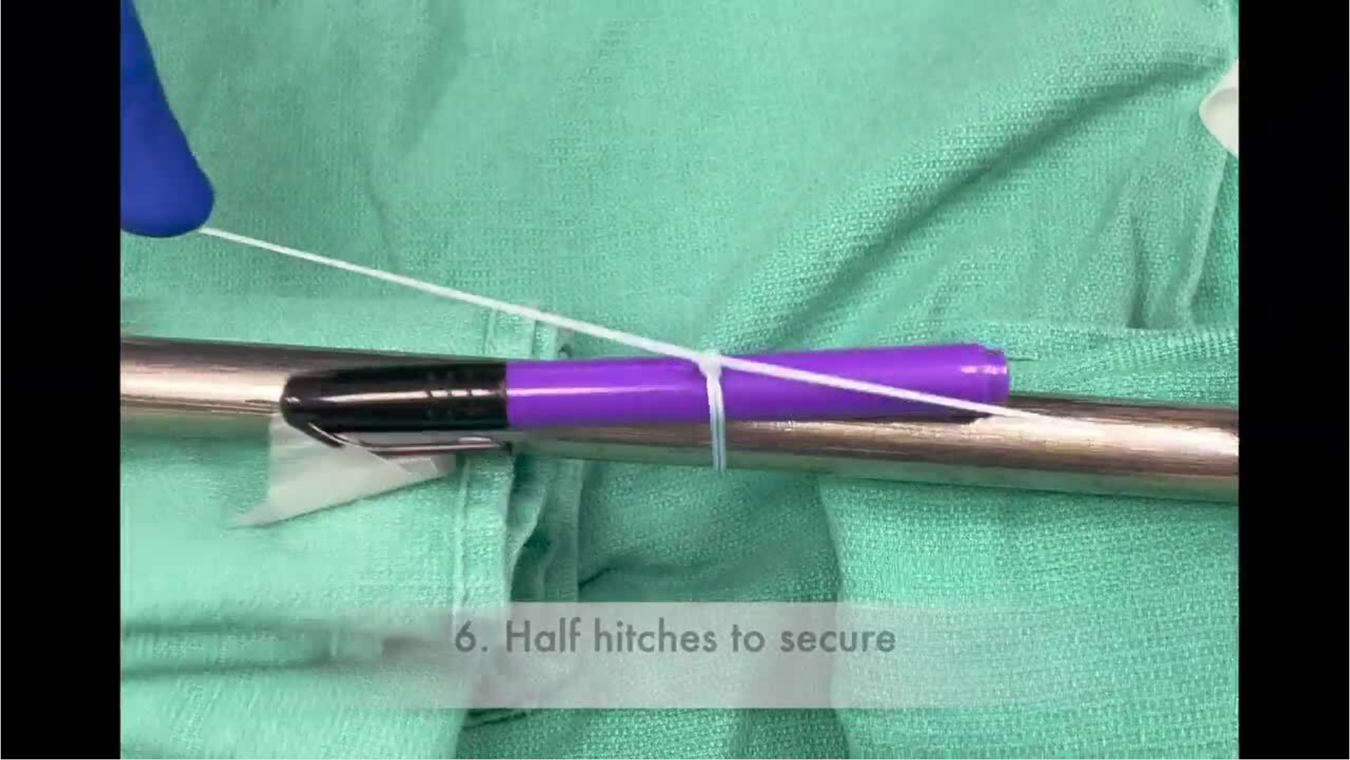
click at [974, 492] on div "10 seconds Tap to unmute" at bounding box center [675, 379] width 1350 height 759
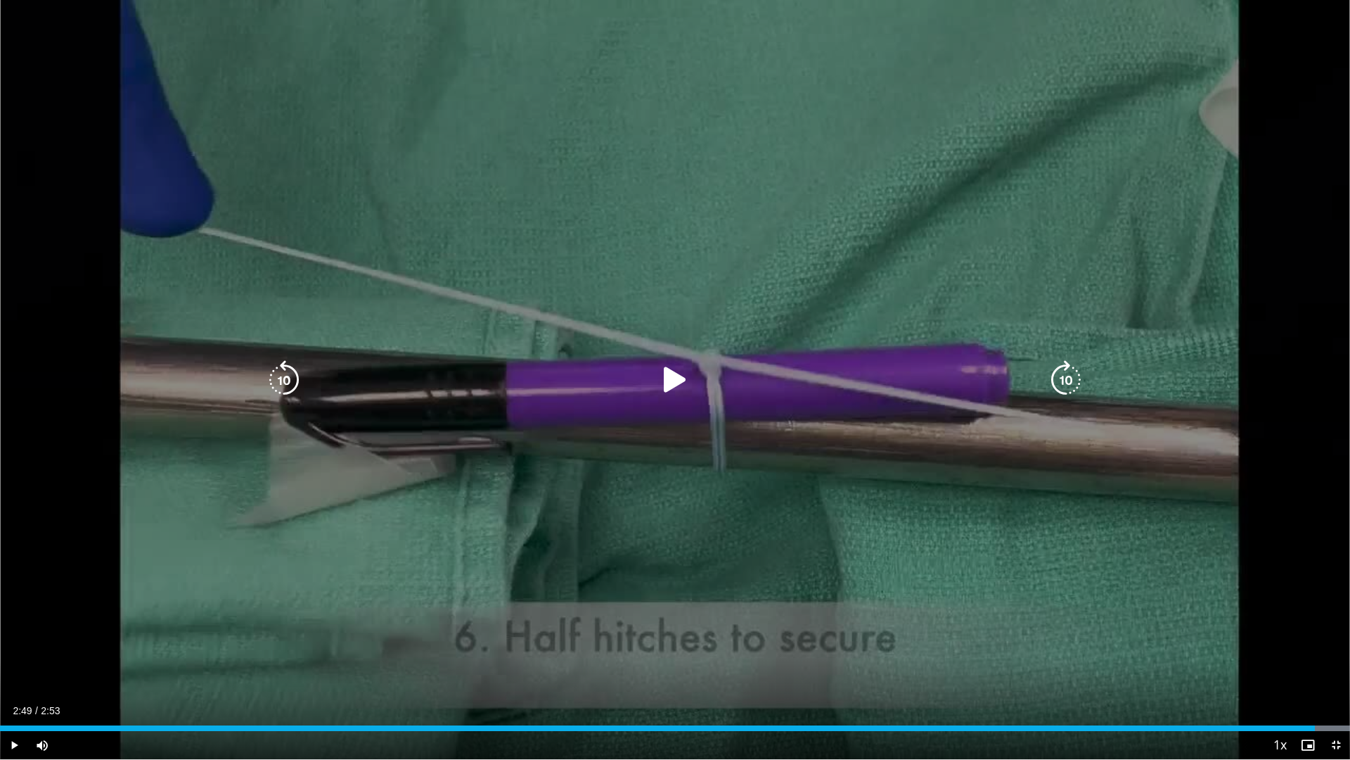
click at [757, 114] on div "10 seconds Tap to unmute" at bounding box center [675, 379] width 1350 height 759
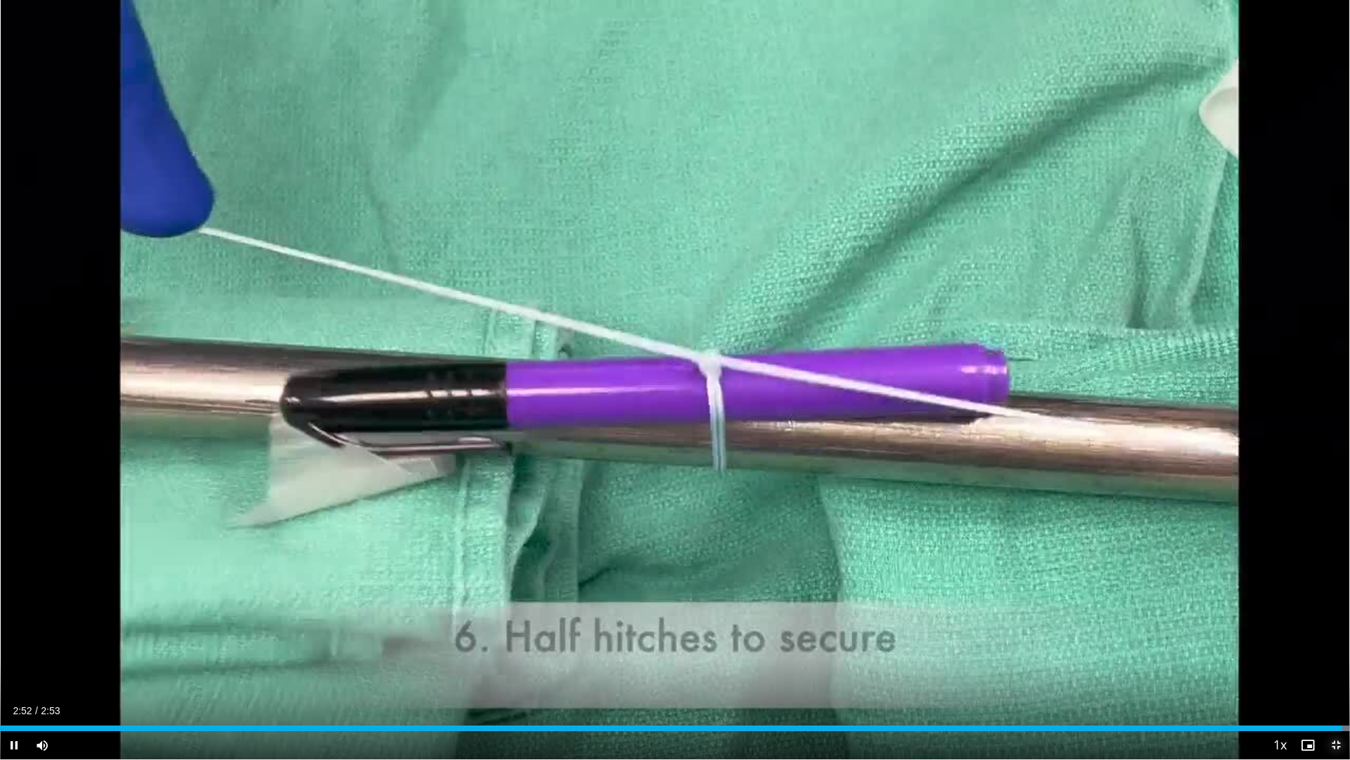
click at [1334, 669] on span "Video Player" at bounding box center [1336, 745] width 28 height 28
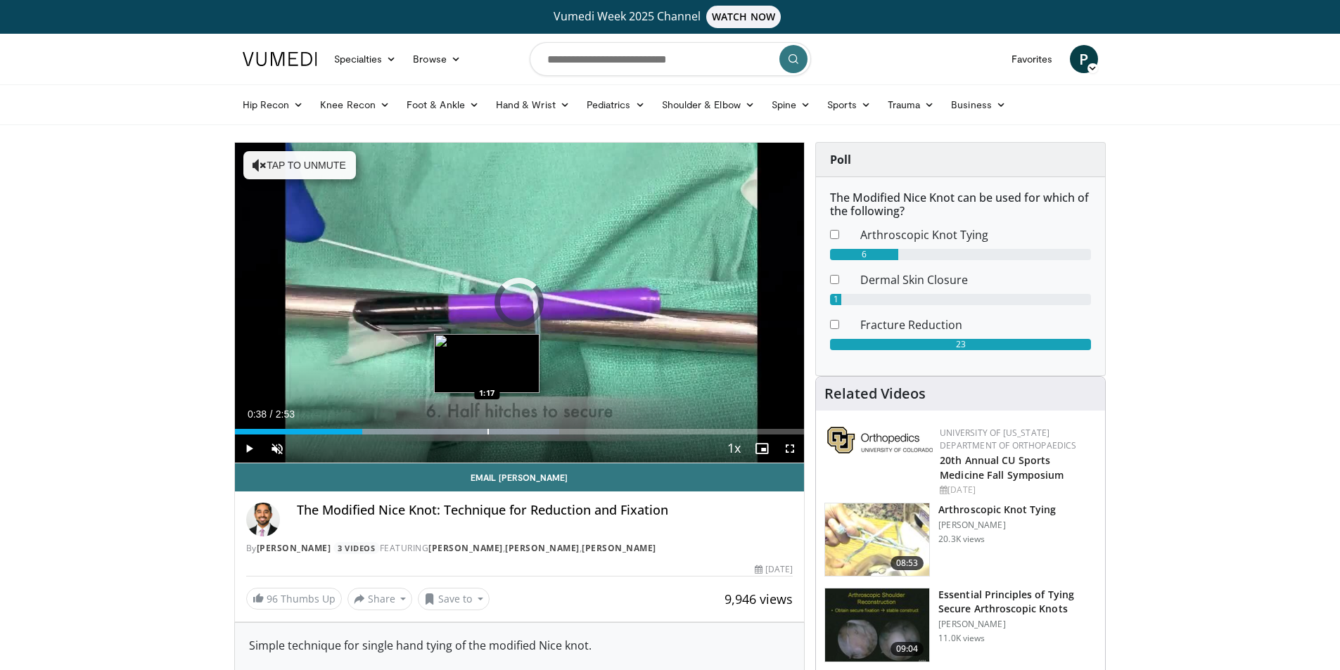
click at [487, 430] on div "Progress Bar" at bounding box center [487, 432] width 1 height 6
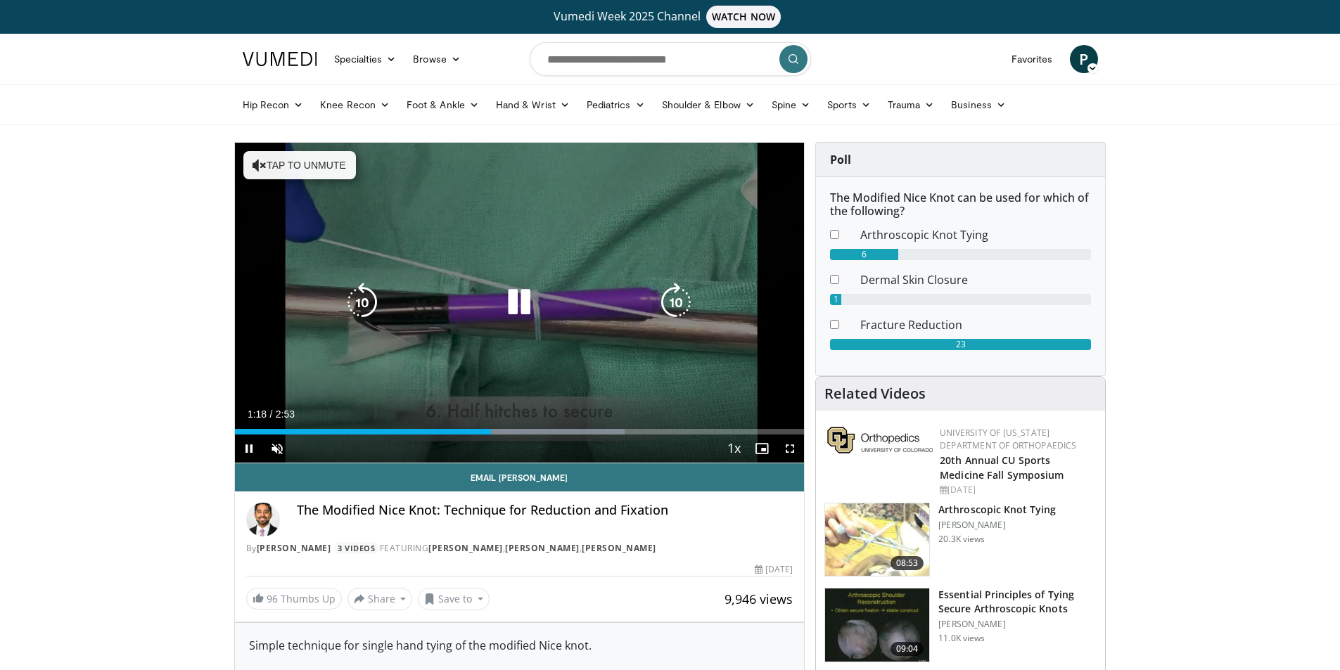
click at [568, 289] on div "Video Player" at bounding box center [519, 302] width 342 height 28
click at [519, 309] on icon "Video Player" at bounding box center [518, 302] width 39 height 39
